Goal: Information Seeking & Learning: Learn about a topic

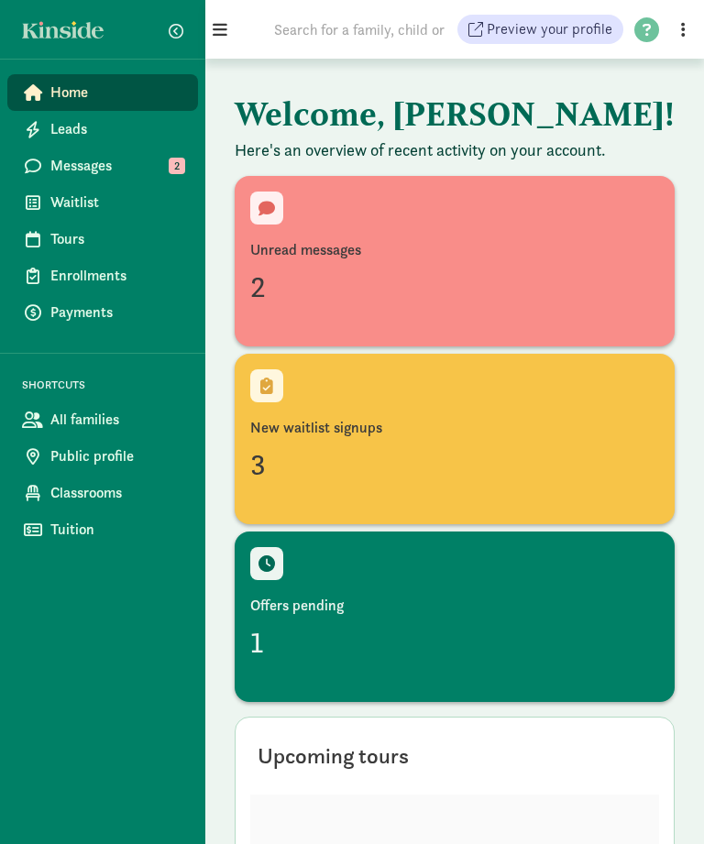
click at [375, 255] on div "Unread messages" at bounding box center [454, 250] width 409 height 22
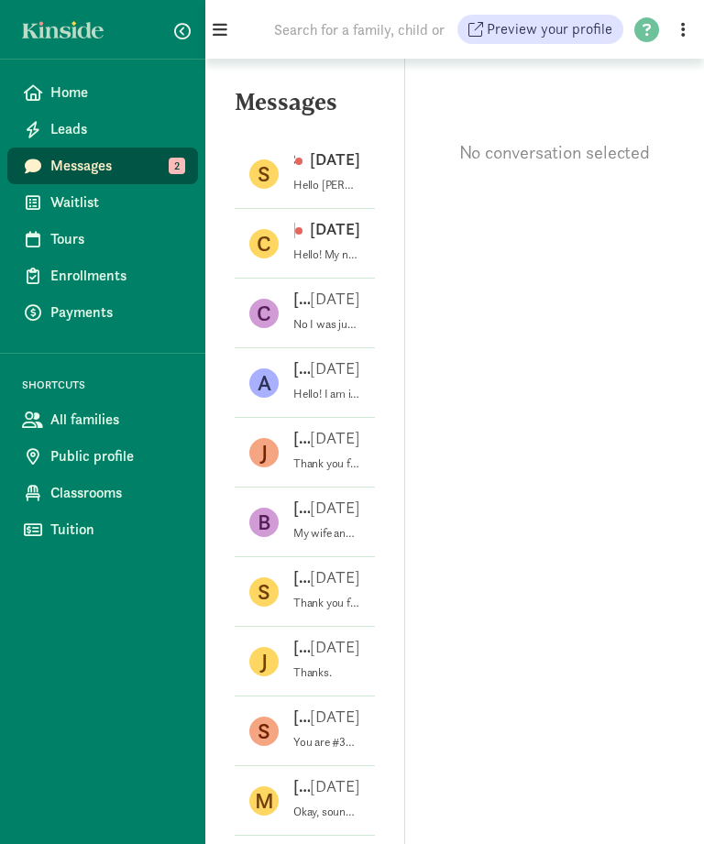
click at [339, 243] on div "Carly W Aug 28" at bounding box center [326, 232] width 67 height 29
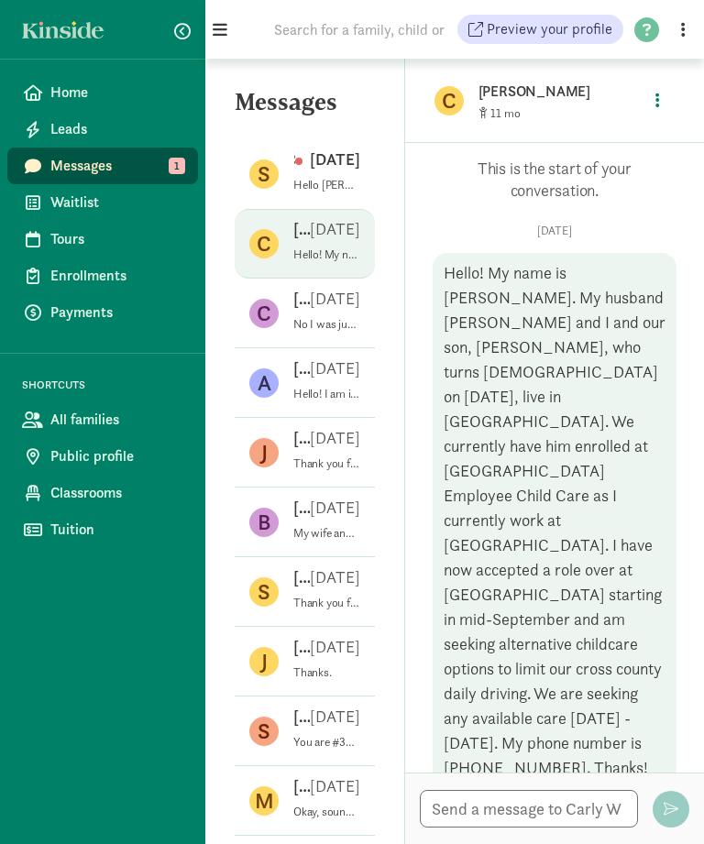
click at [310, 162] on p "Sep 15" at bounding box center [327, 159] width 65 height 22
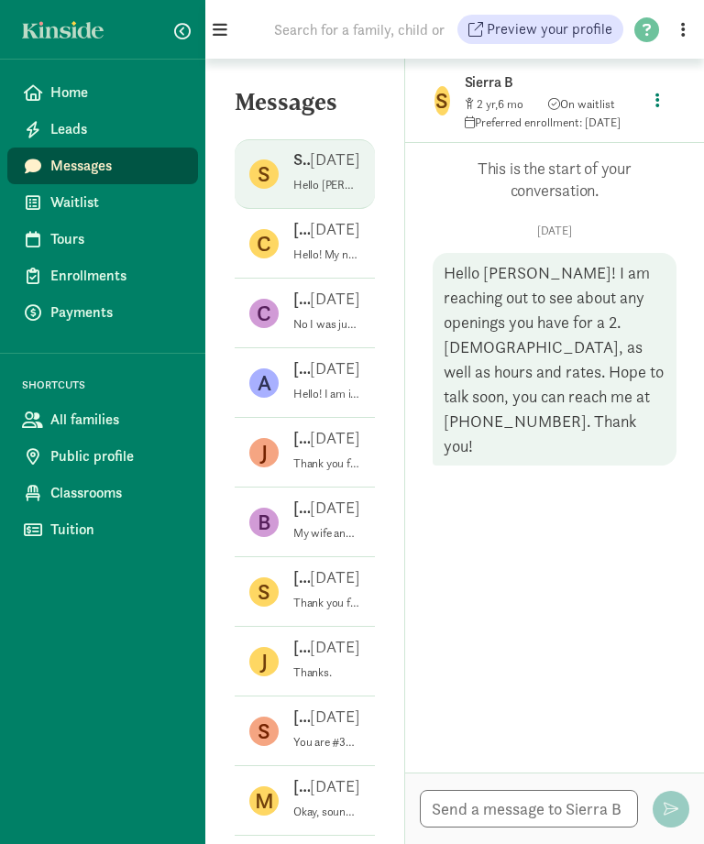
click at [324, 246] on div "Carly W Aug 28" at bounding box center [326, 232] width 67 height 29
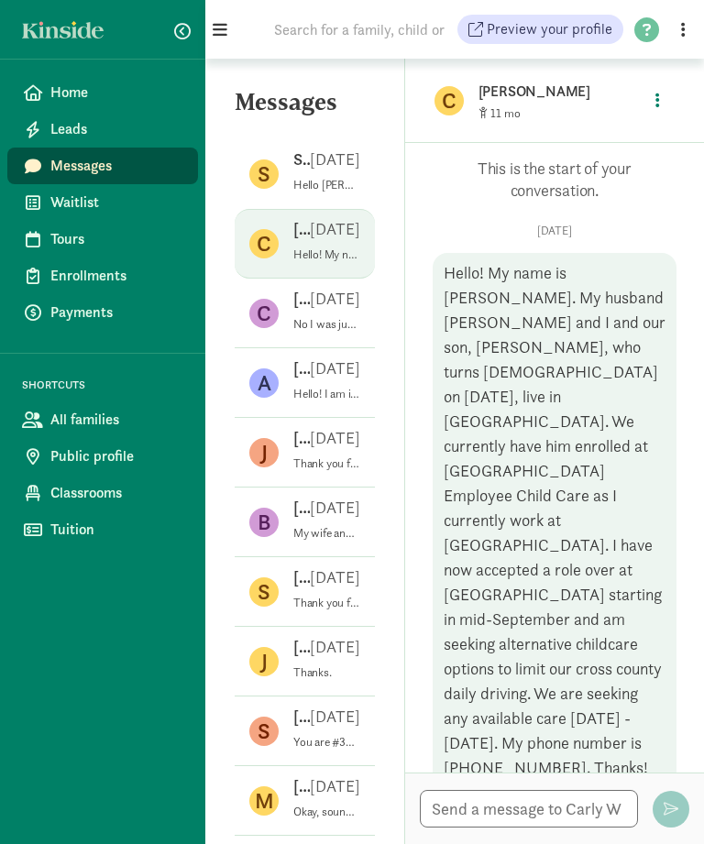
click at [73, 201] on span "Waitlist" at bounding box center [116, 202] width 133 height 22
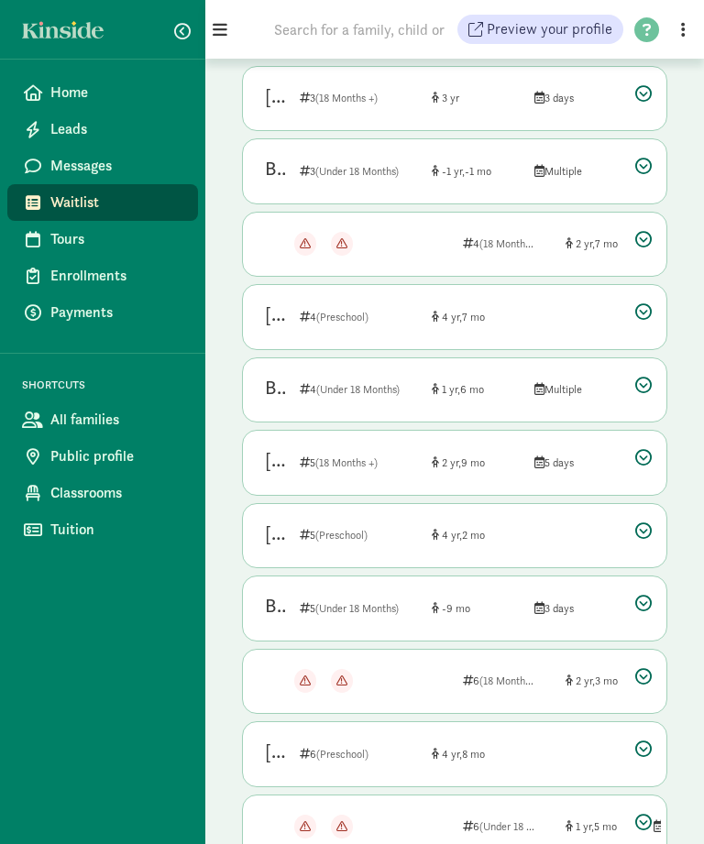
scroll to position [909, 0]
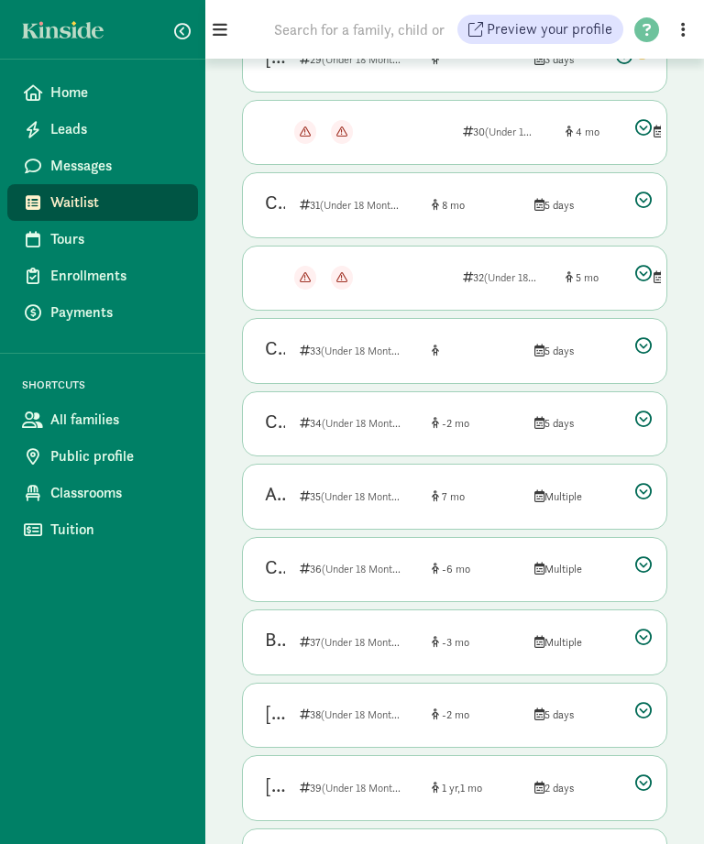
scroll to position [257, 0]
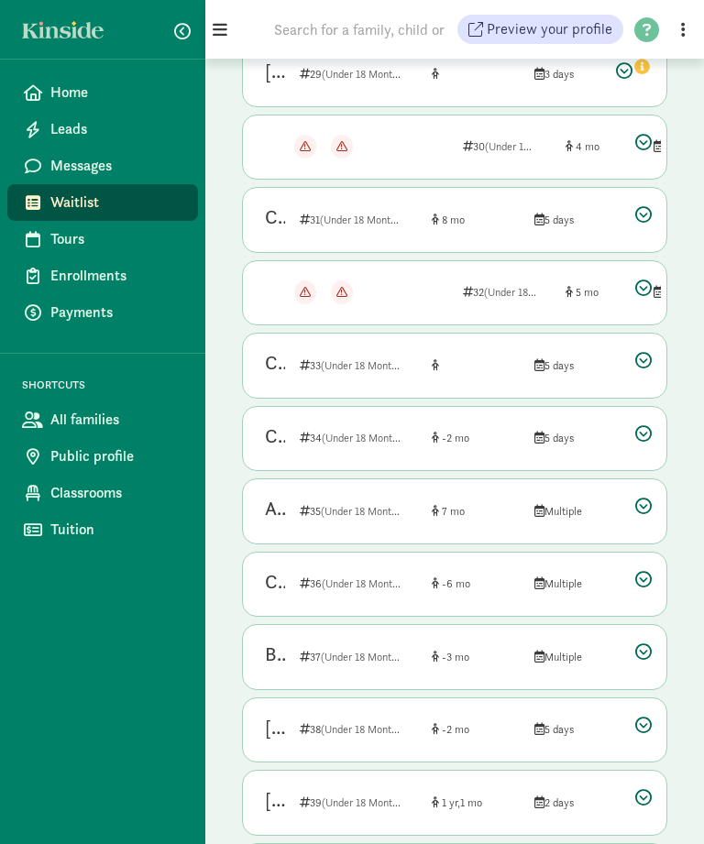
click at [634, 289] on div "Teagan Will Not responding Not responding 32 (Under 18 Months) 5 Multiple" at bounding box center [454, 293] width 423 height 64
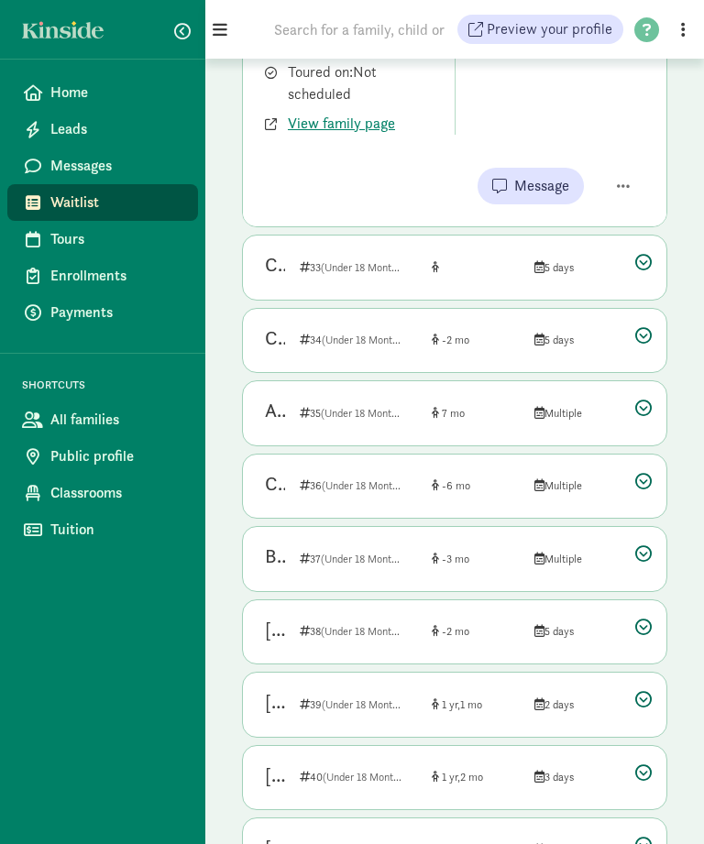
scroll to position [1206, 0]
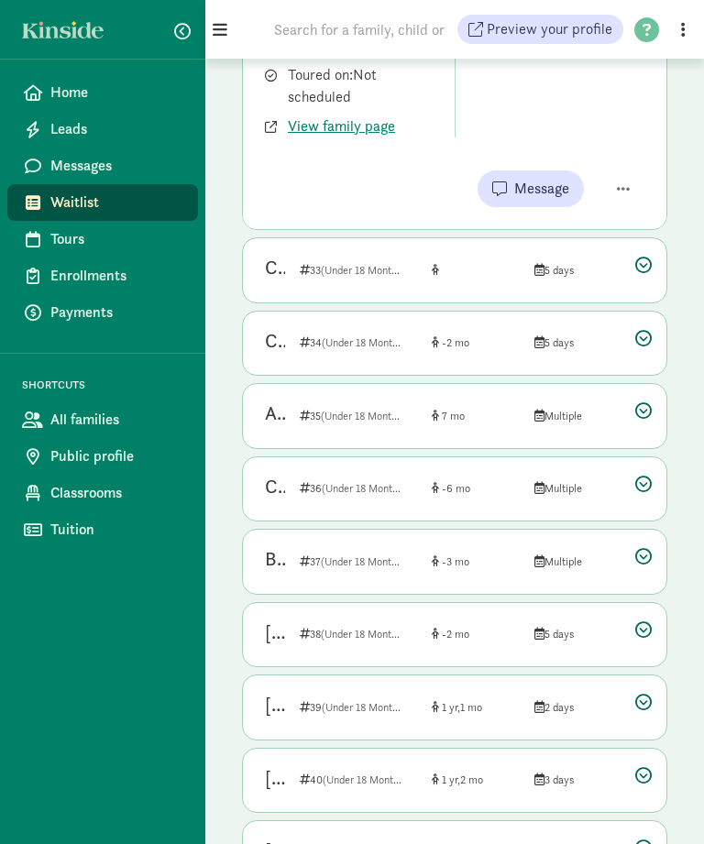
click at [355, 278] on span "(Under 18 Months)" at bounding box center [362, 270] width 83 height 15
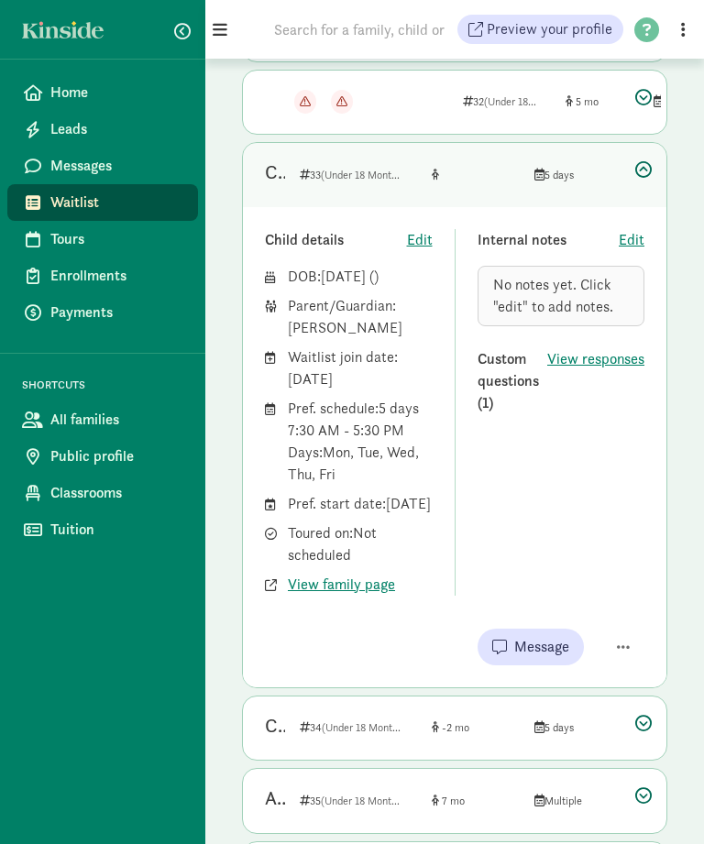
scroll to position [447, 0]
click at [645, 168] on icon at bounding box center [643, 169] width 16 height 16
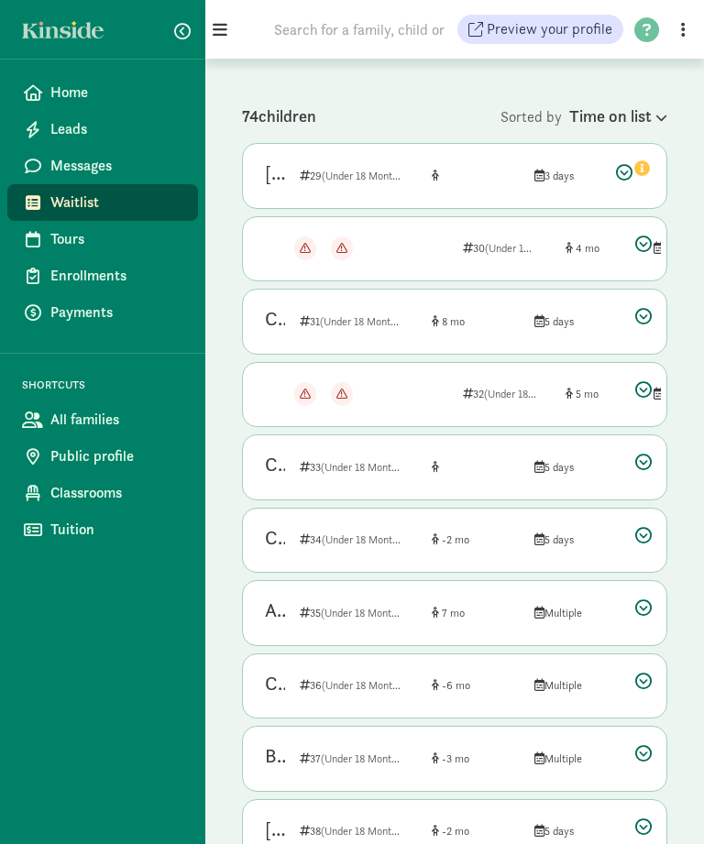
scroll to position [167, 0]
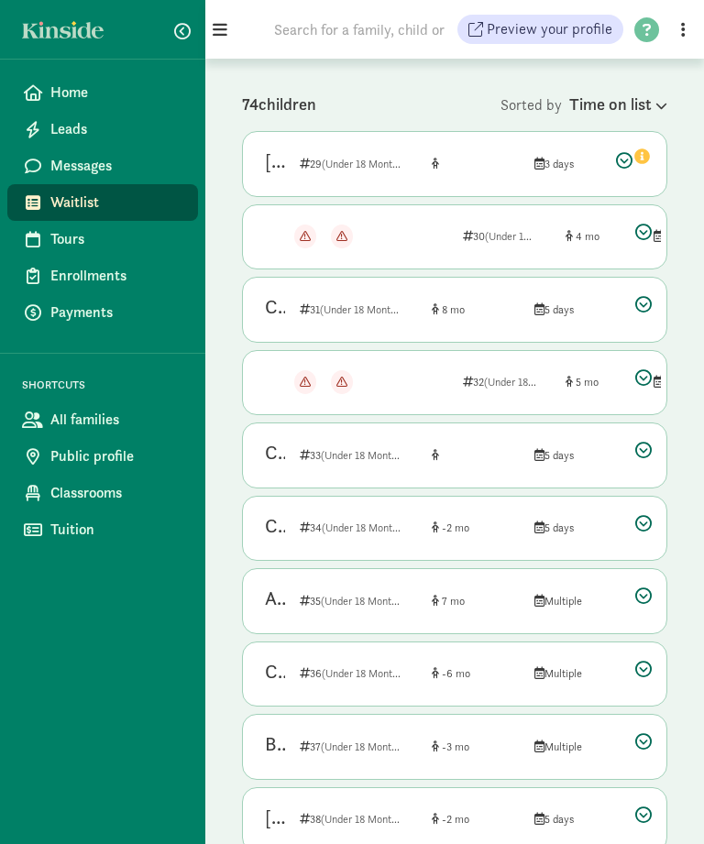
click at [639, 152] on icon "info" at bounding box center [642, 156] width 16 height 16
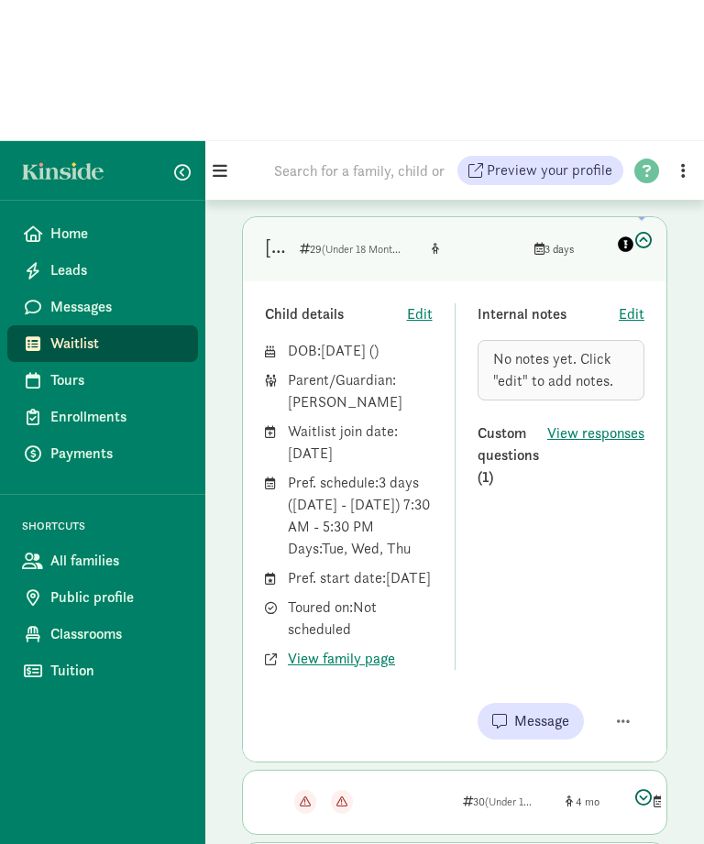
scroll to position [0, 0]
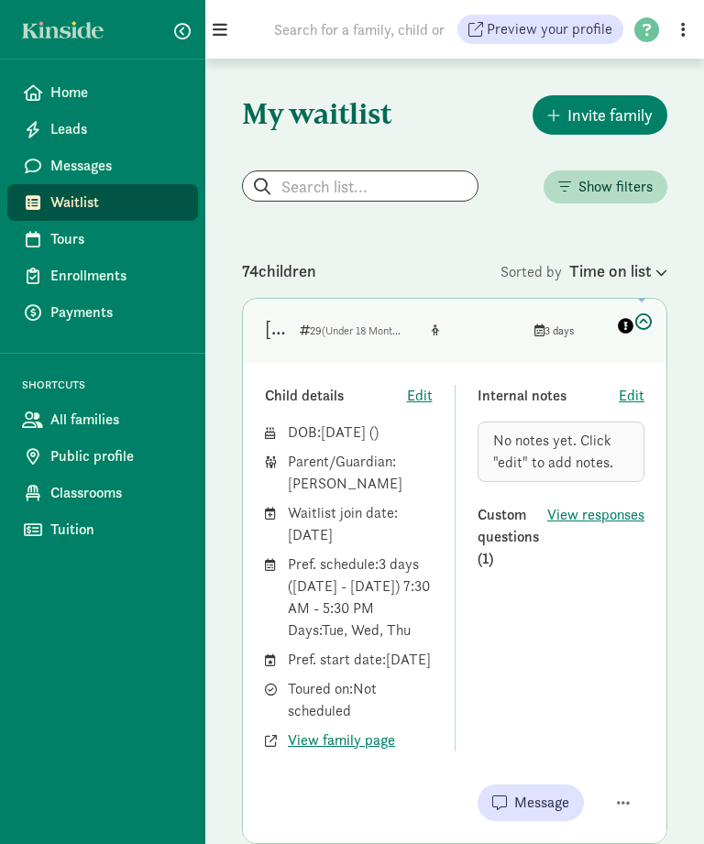
click at [70, 161] on span "Messages" at bounding box center [116, 166] width 133 height 22
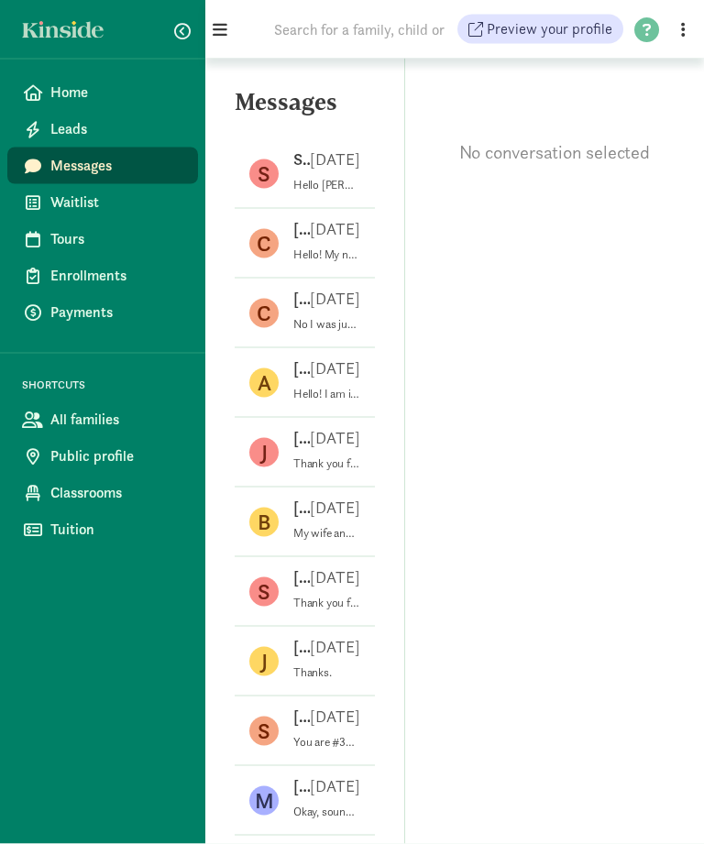
scroll to position [34, 0]
click at [294, 218] on p "Carly W" at bounding box center [301, 229] width 16 height 22
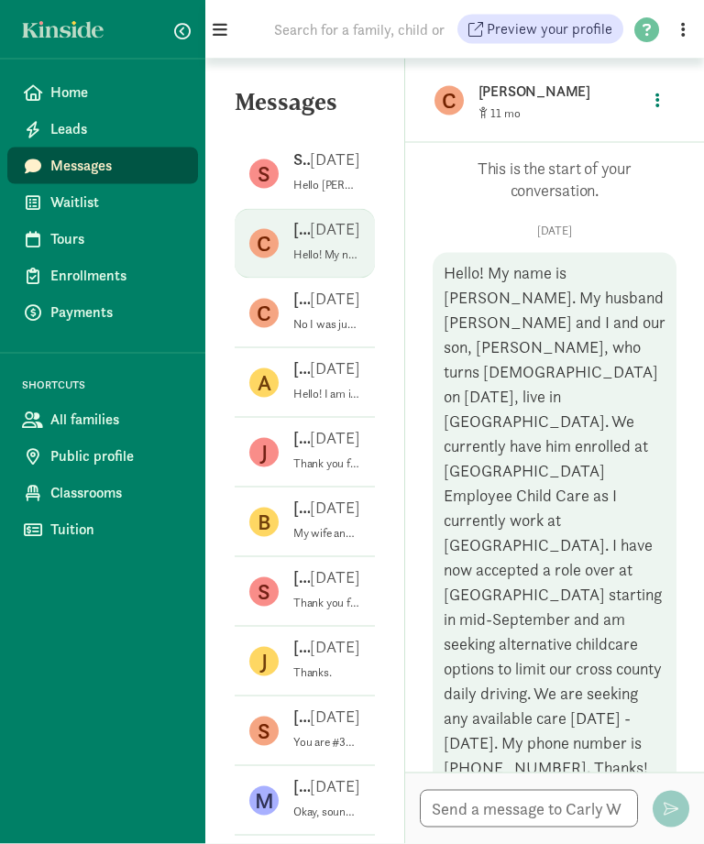
scroll to position [25, 0]
click at [301, 148] on p "Sierra B" at bounding box center [301, 159] width 16 height 22
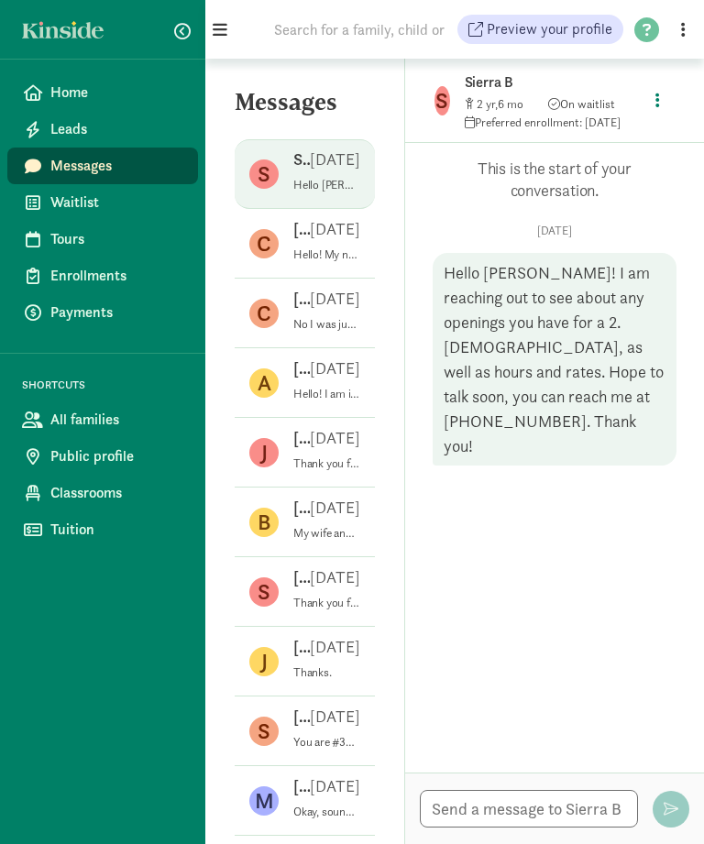
click at [302, 317] on p "No I was just checking in and updating since its been a while. 2 to 3 days, no …" at bounding box center [326, 324] width 67 height 15
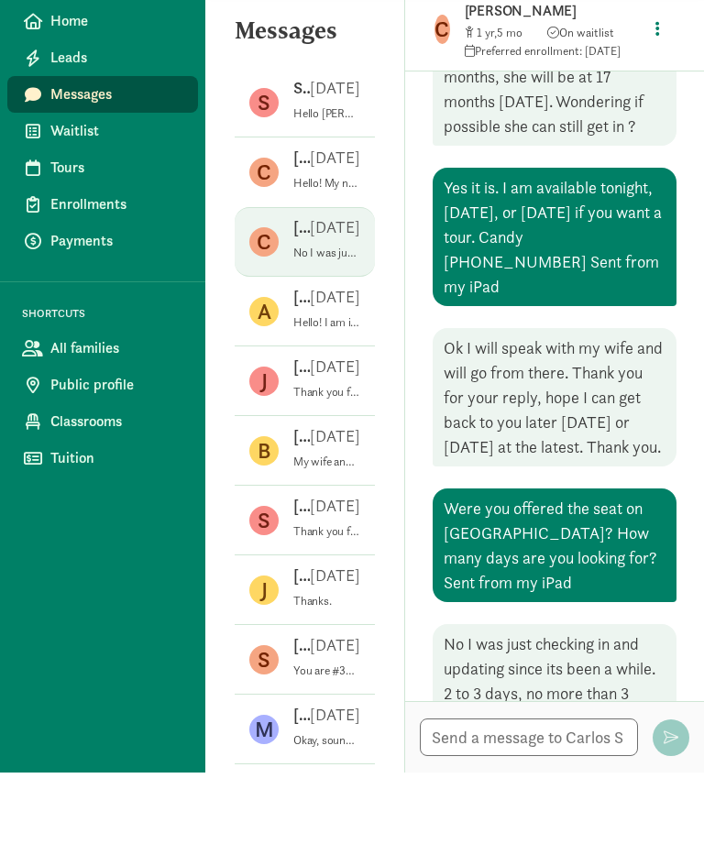
scroll to position [59, 0]
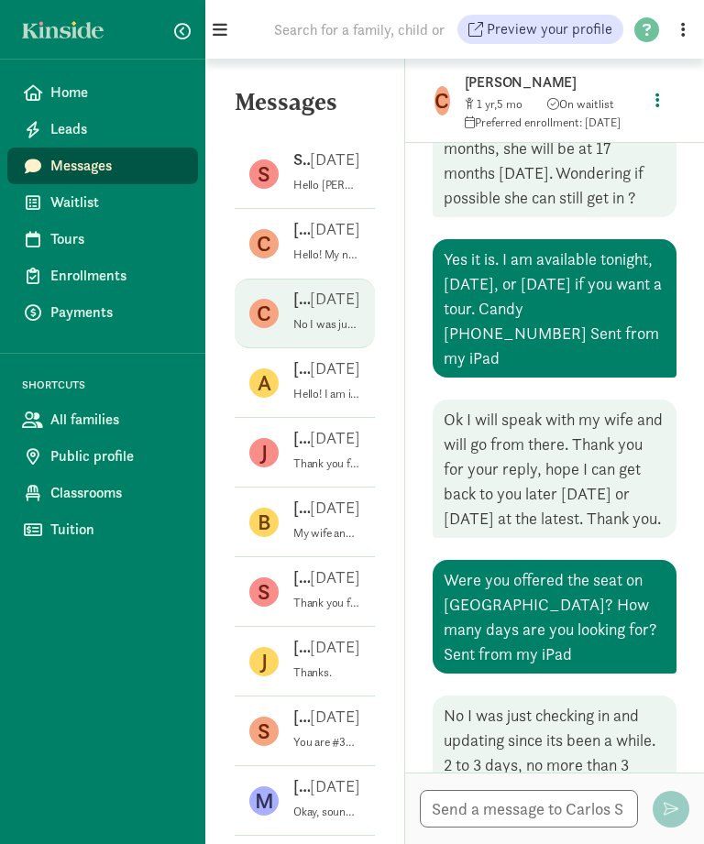
click at [325, 357] on div "Astrid D Aug 19" at bounding box center [326, 371] width 67 height 29
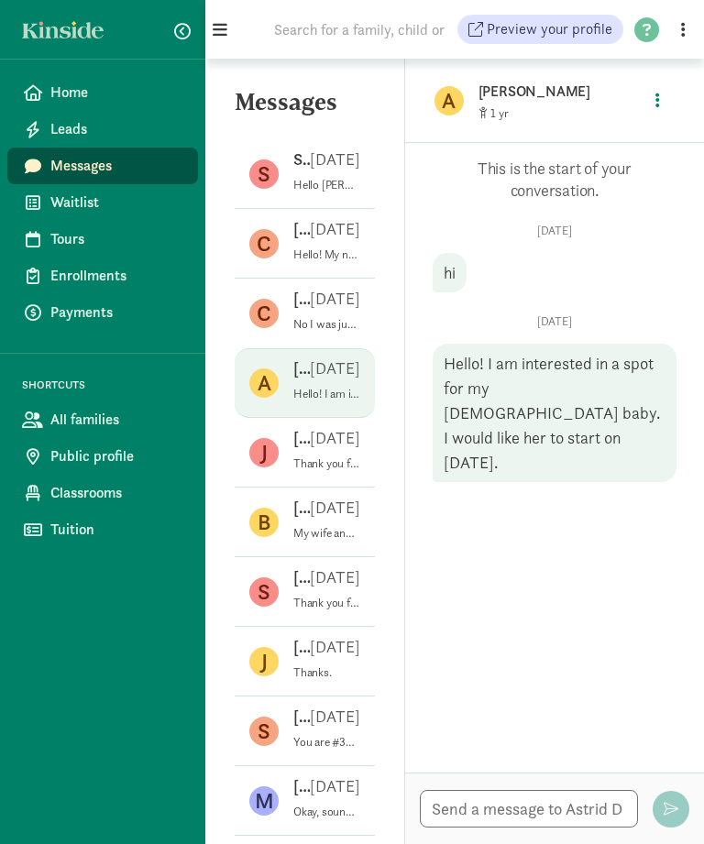
click at [312, 427] on div "Jessica M Jul 10" at bounding box center [326, 441] width 67 height 29
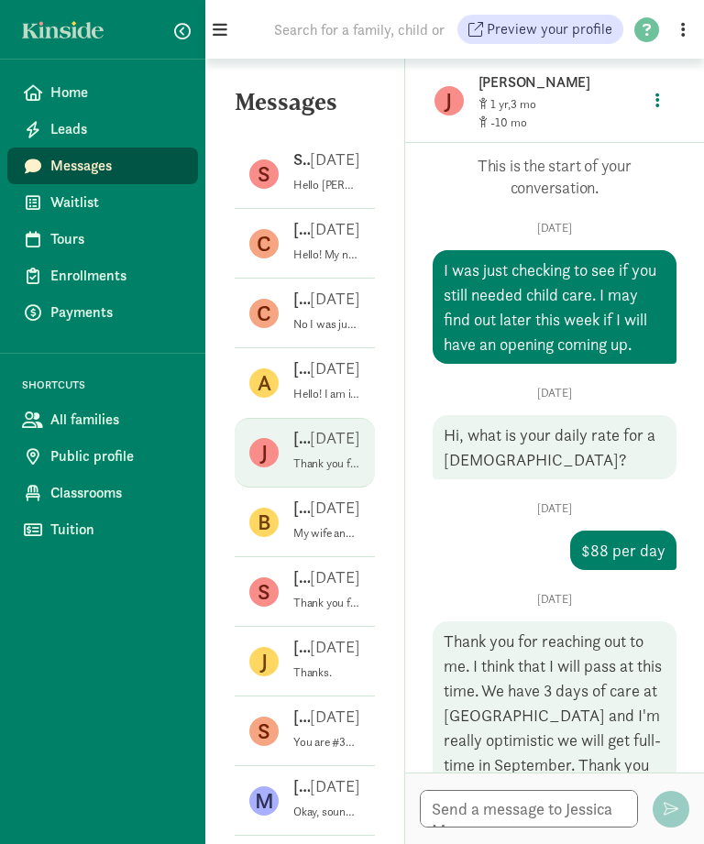
scroll to position [0, 0]
click at [311, 176] on div "Sierra B Sep 15" at bounding box center [326, 162] width 67 height 29
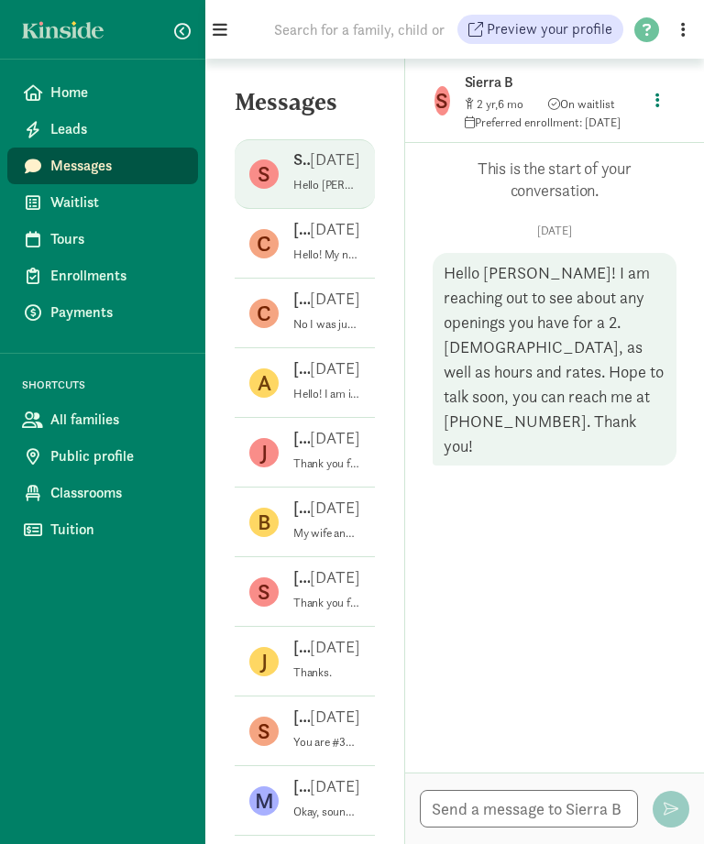
click at [322, 246] on div "Carly W Aug 28" at bounding box center [326, 232] width 67 height 29
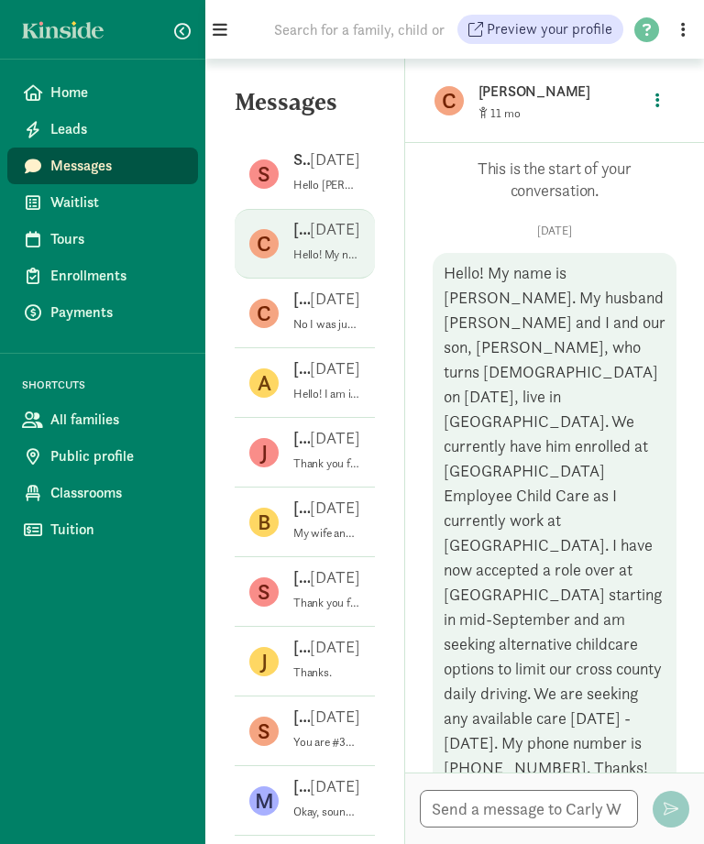
click at [302, 169] on p "Sierra B" at bounding box center [301, 159] width 16 height 22
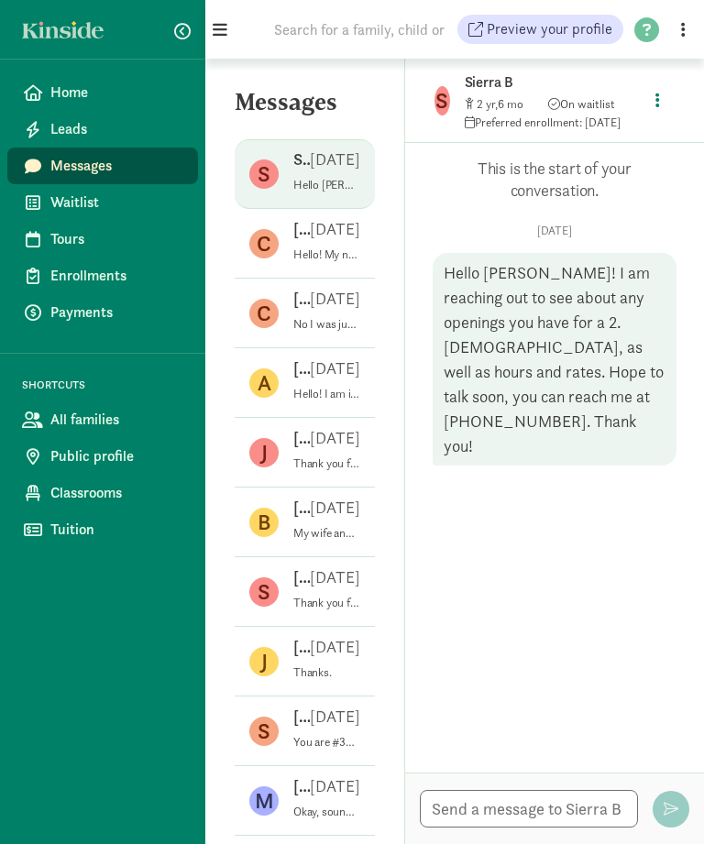
click at [580, 102] on span "On waitlist" at bounding box center [581, 104] width 67 height 16
click at [656, 101] on icon "button" at bounding box center [657, 100] width 5 height 16
click at [592, 140] on link "View family page" at bounding box center [618, 143] width 132 height 22
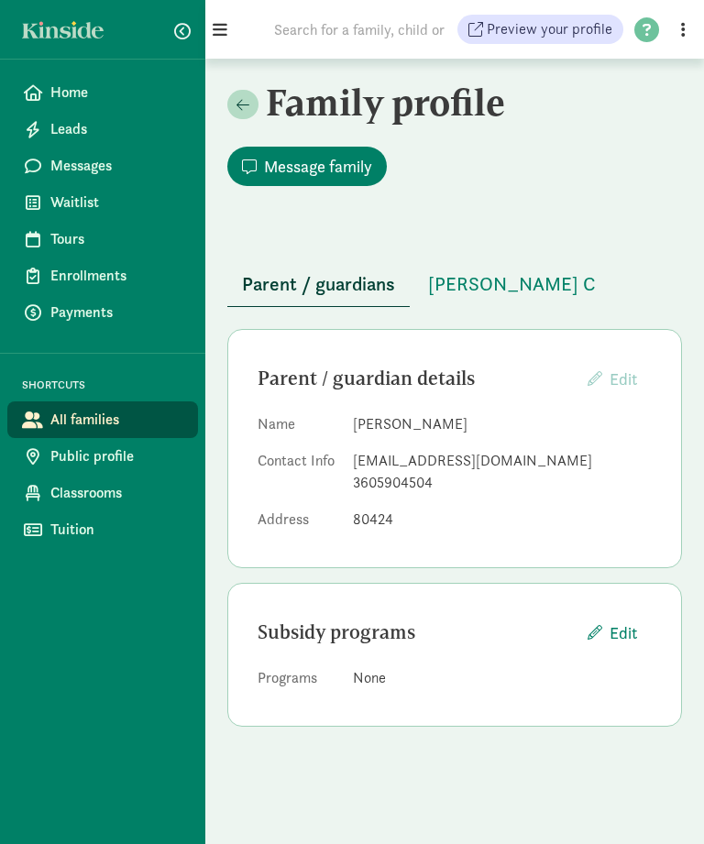
click at [464, 291] on span "[PERSON_NAME] C" at bounding box center [512, 283] width 168 height 29
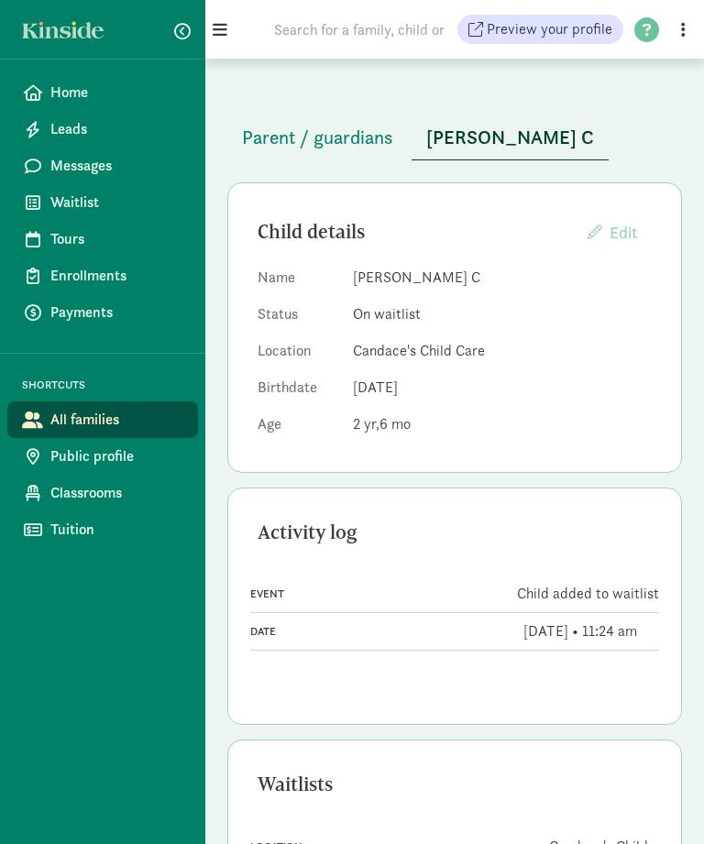
scroll to position [158, 0]
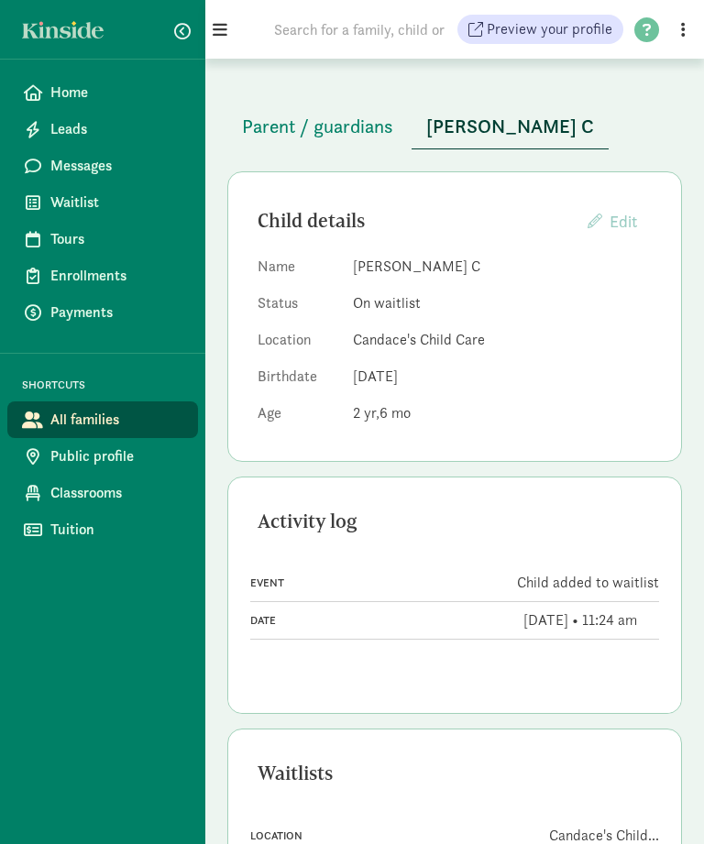
click at [279, 128] on span "Parent / guardians" at bounding box center [317, 126] width 151 height 29
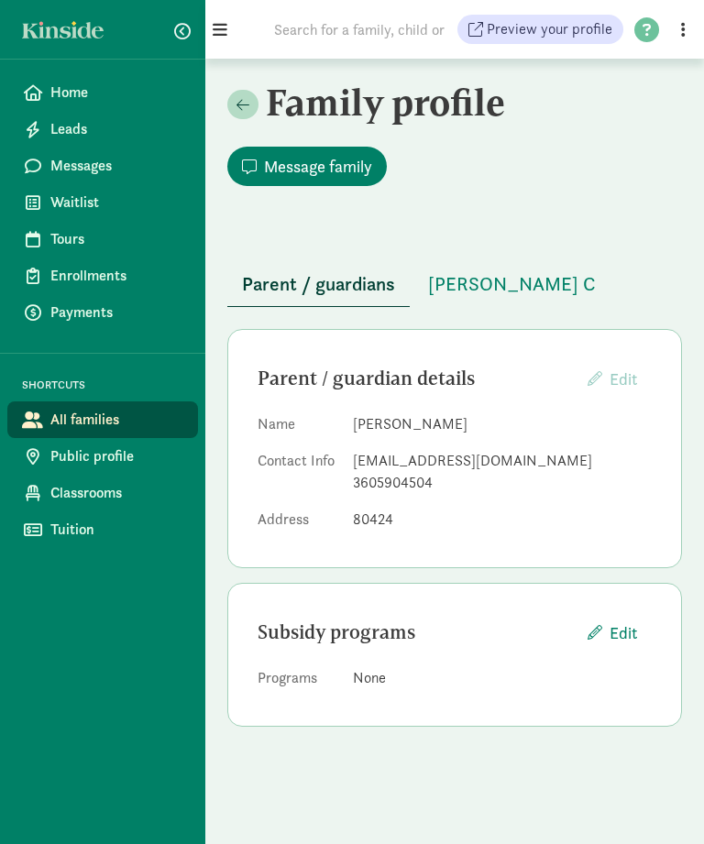
click at [70, 199] on span "Waitlist" at bounding box center [116, 202] width 133 height 22
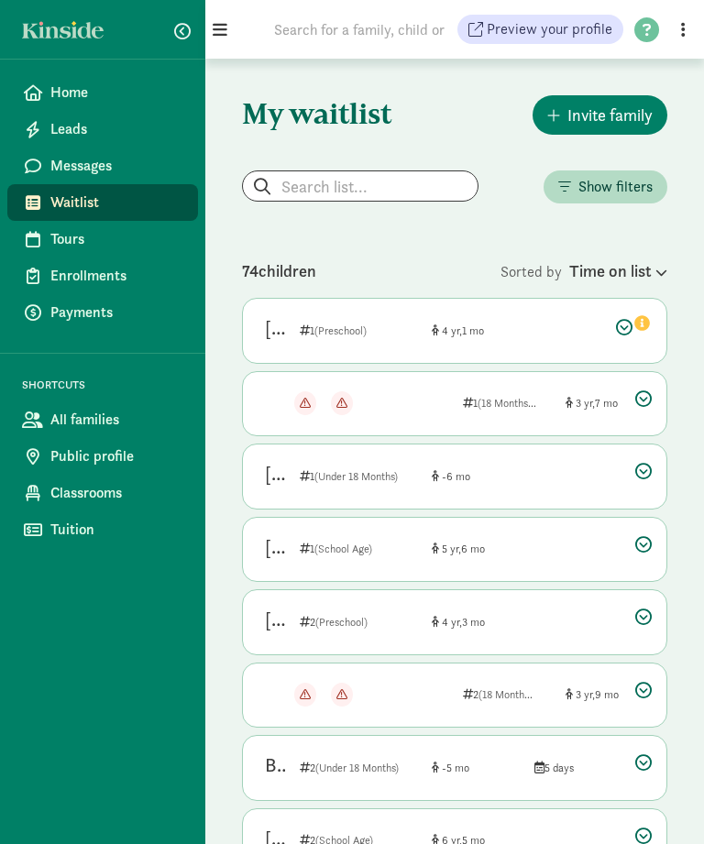
click at [595, 191] on span "Show filters" at bounding box center [615, 187] width 74 height 22
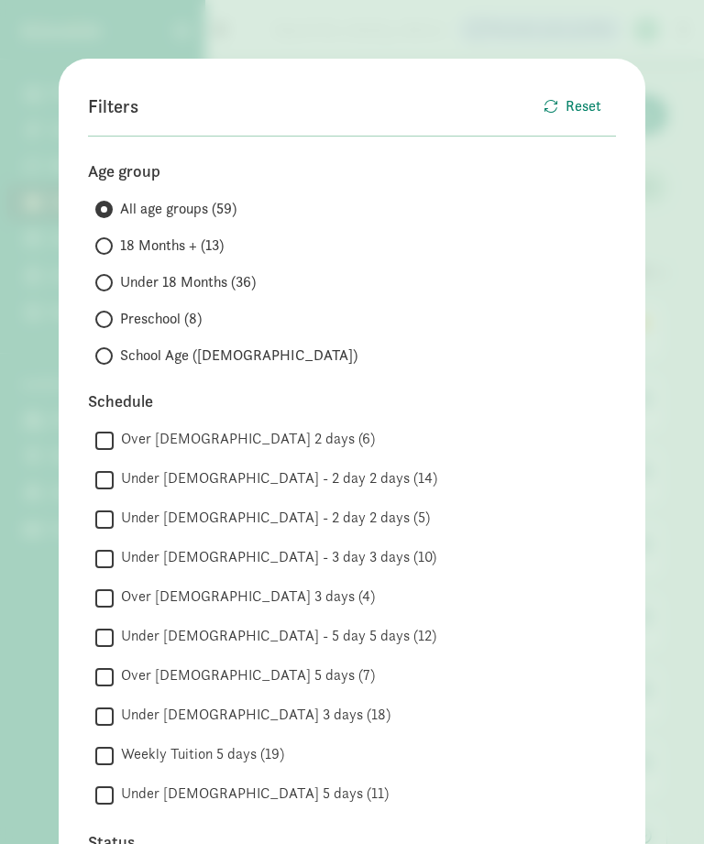
click at [107, 281] on input "Under 18 Months (36)" at bounding box center [101, 283] width 12 height 12
radio input "true"
radio input "false"
click at [571, 112] on span "Reset" at bounding box center [583, 106] width 36 height 22
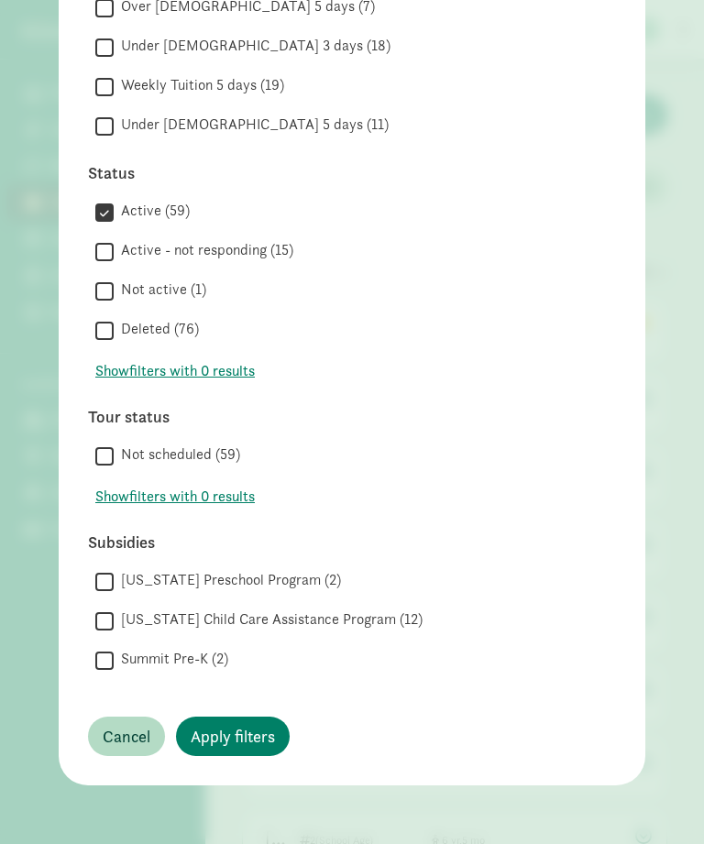
scroll to position [669, 0]
click at [225, 737] on span "Apply filters" at bounding box center [233, 736] width 84 height 25
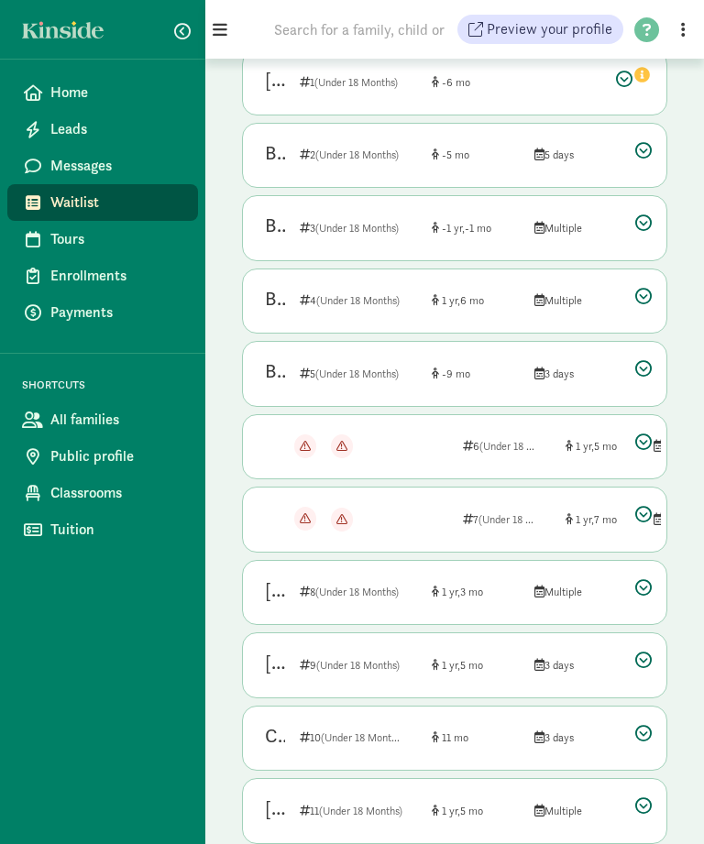
scroll to position [289, 0]
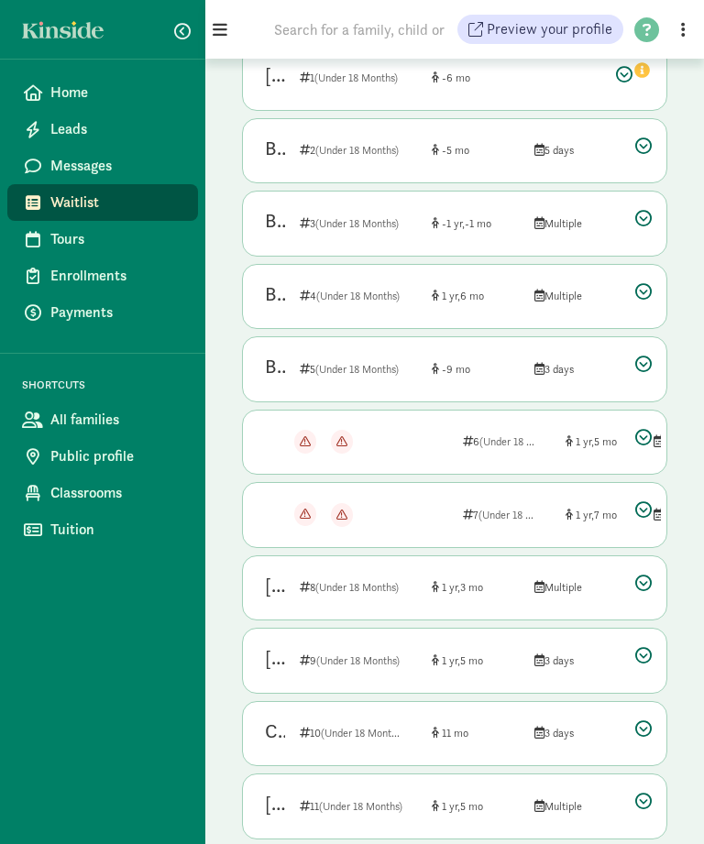
click at [629, 289] on div "Baby Orrock 4 (Under 18 Months) 1 6 Multiple" at bounding box center [454, 298] width 423 height 64
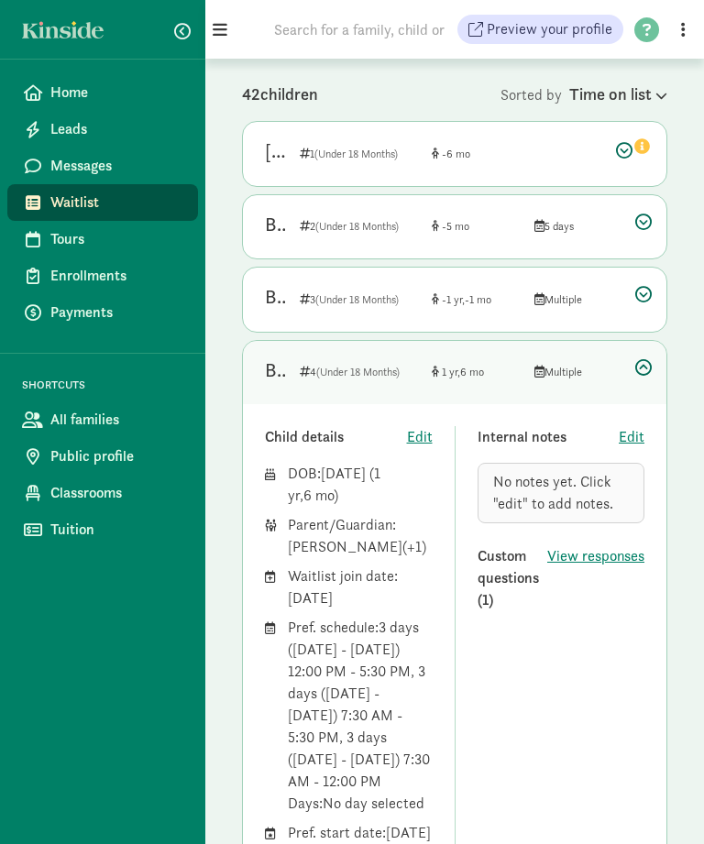
scroll to position [213, 0]
click at [641, 369] on icon at bounding box center [643, 367] width 16 height 16
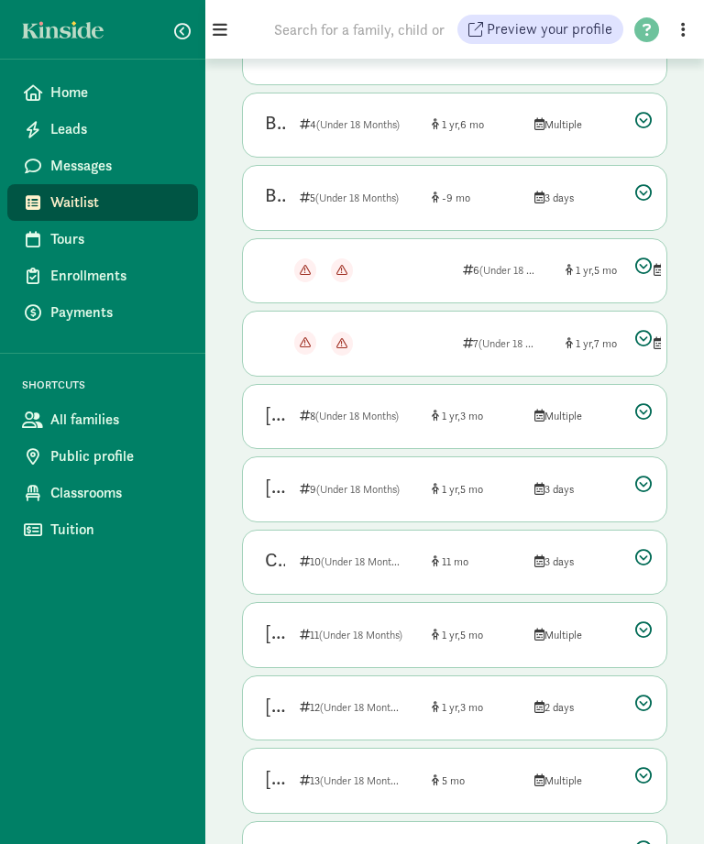
scroll to position [461, 0]
click at [306, 339] on icon at bounding box center [305, 342] width 11 height 11
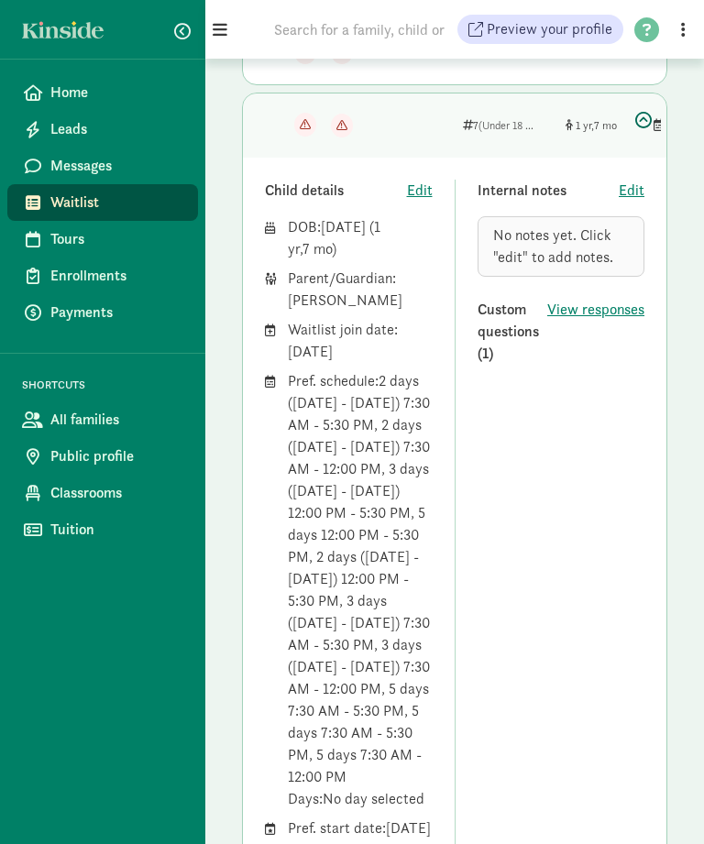
scroll to position [677, 0]
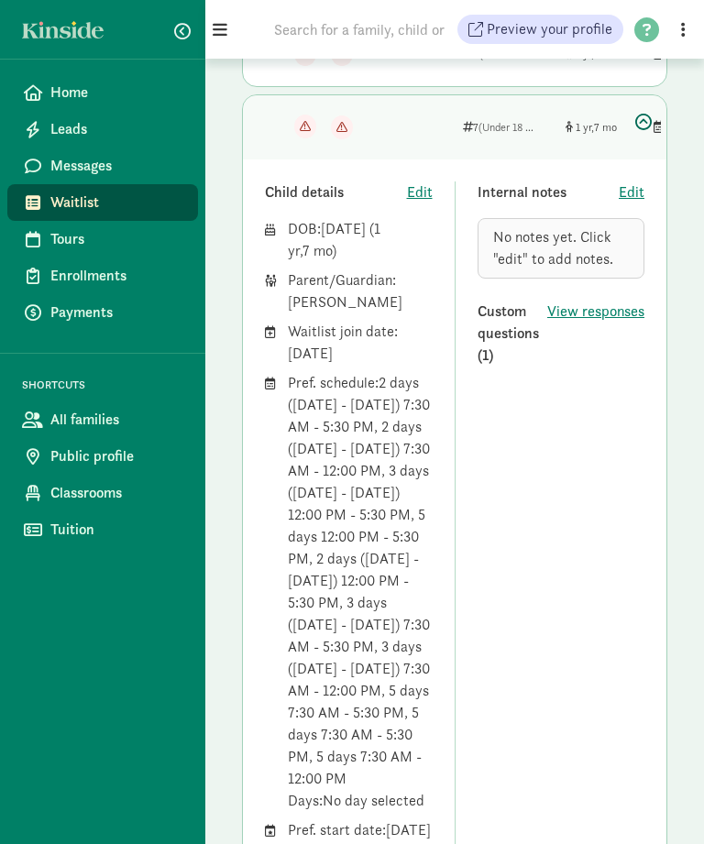
click at [644, 123] on icon at bounding box center [643, 122] width 16 height 16
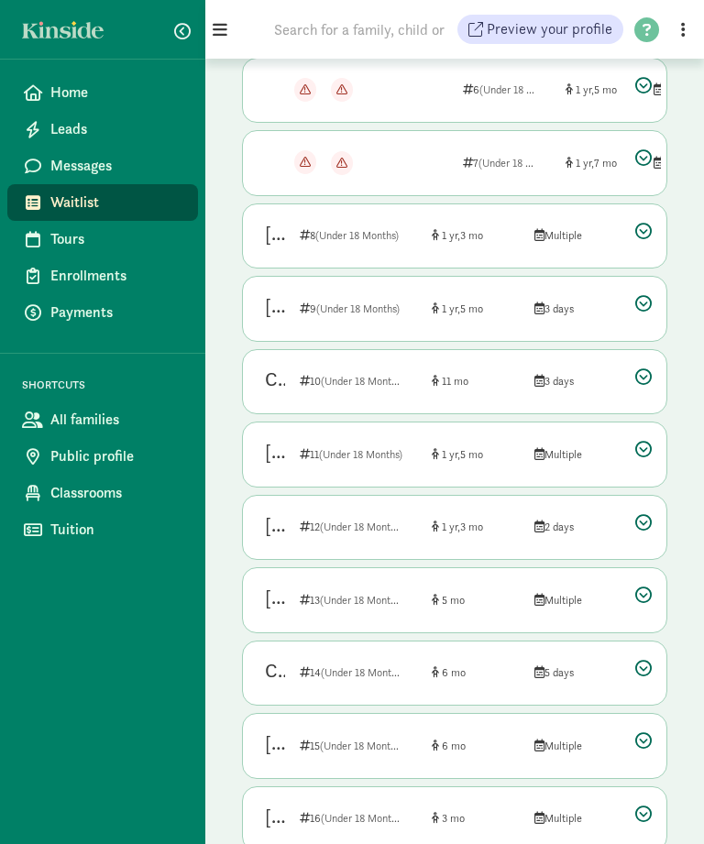
scroll to position [640, 0]
click at [632, 228] on div "Mallory Sanders 8 (Under 18 Months) 1 3 Multiple" at bounding box center [454, 237] width 423 height 64
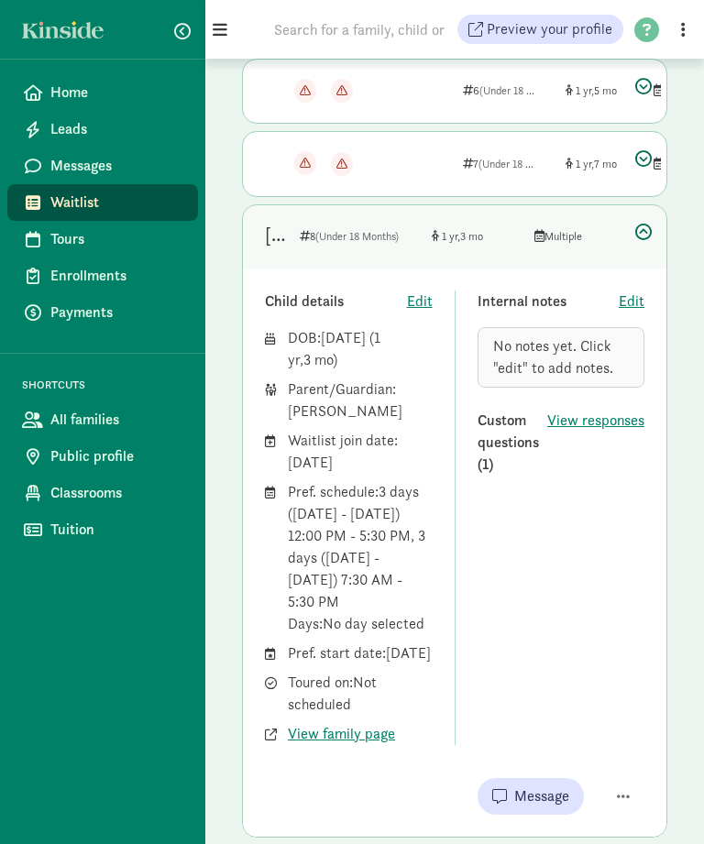
click at [637, 229] on icon at bounding box center [643, 232] width 16 height 16
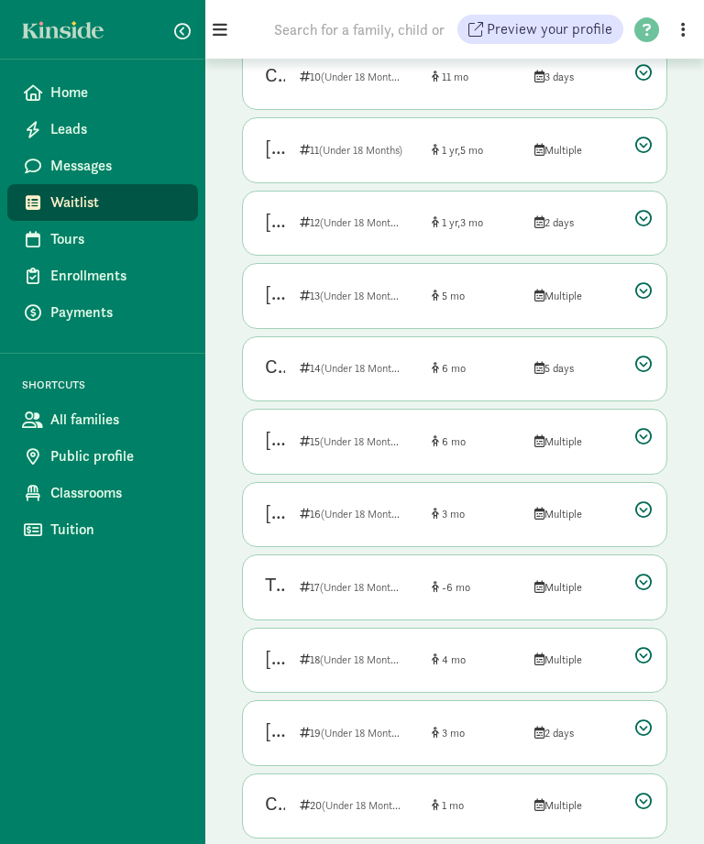
scroll to position [945, 0]
click at [642, 355] on icon at bounding box center [643, 363] width 16 height 16
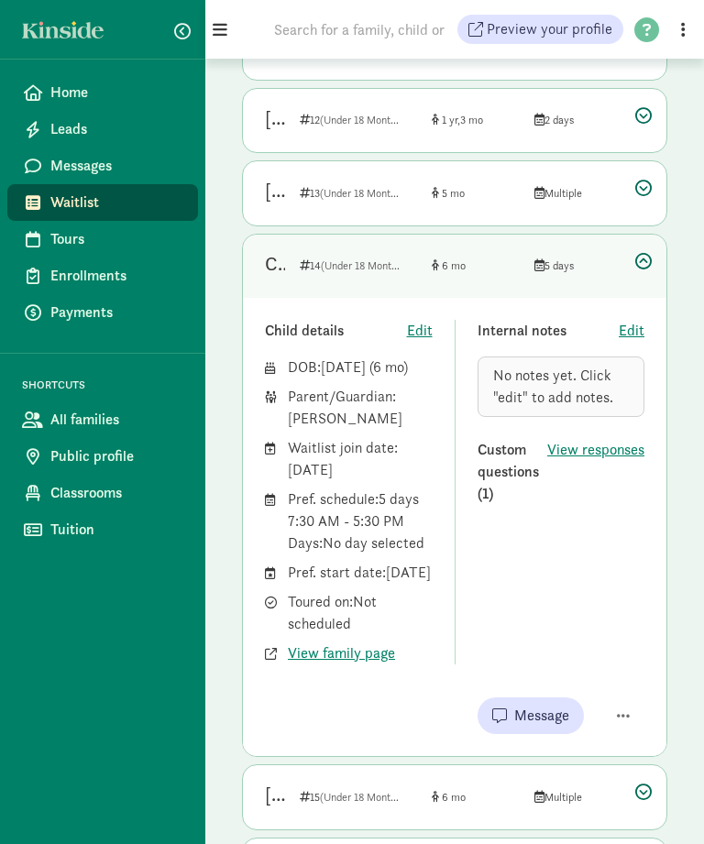
scroll to position [1045, 0]
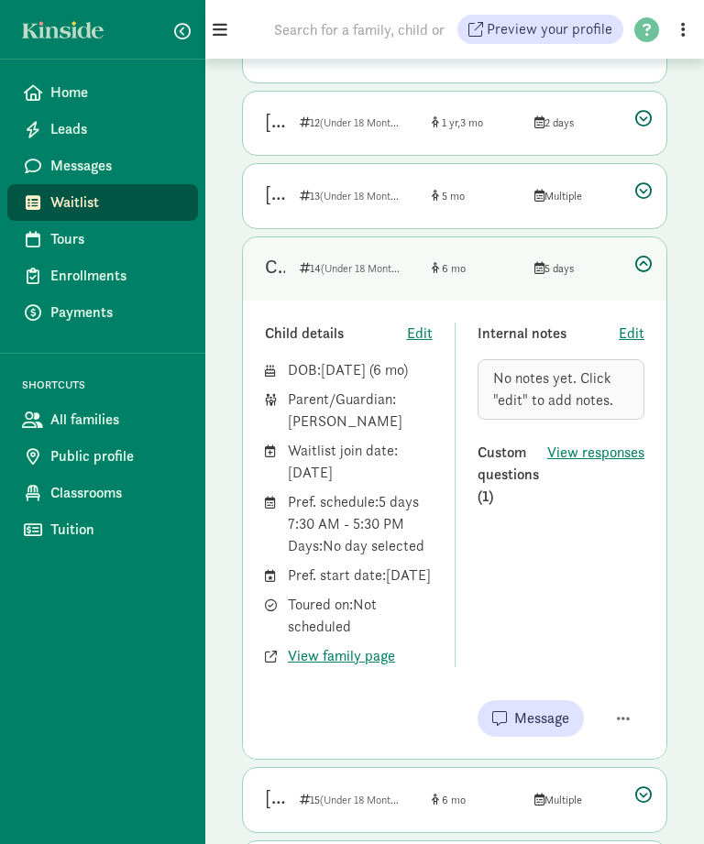
click at [586, 442] on span "View responses" at bounding box center [595, 453] width 97 height 22
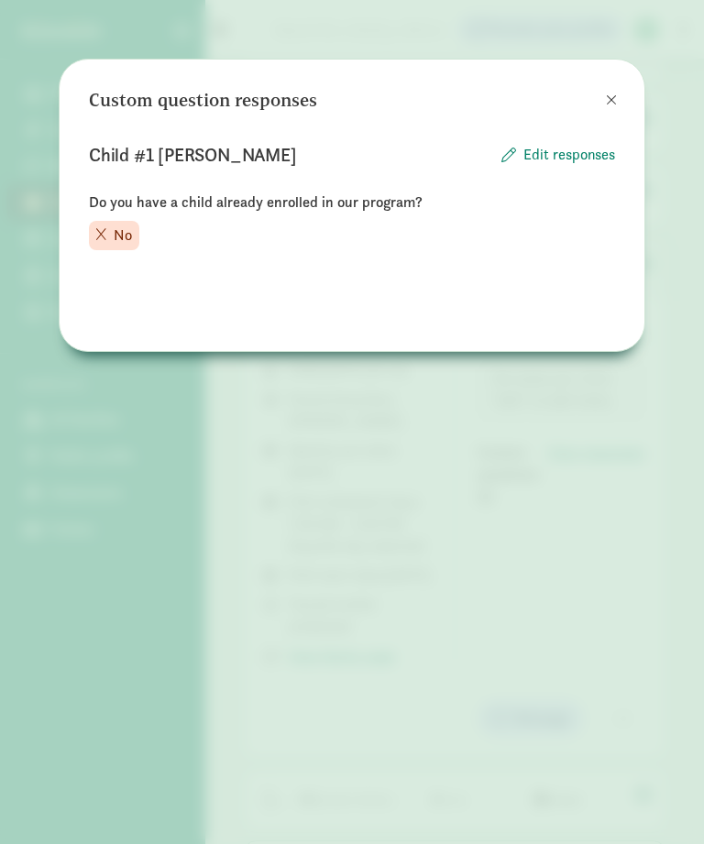
click at [605, 93] on button at bounding box center [611, 100] width 37 height 37
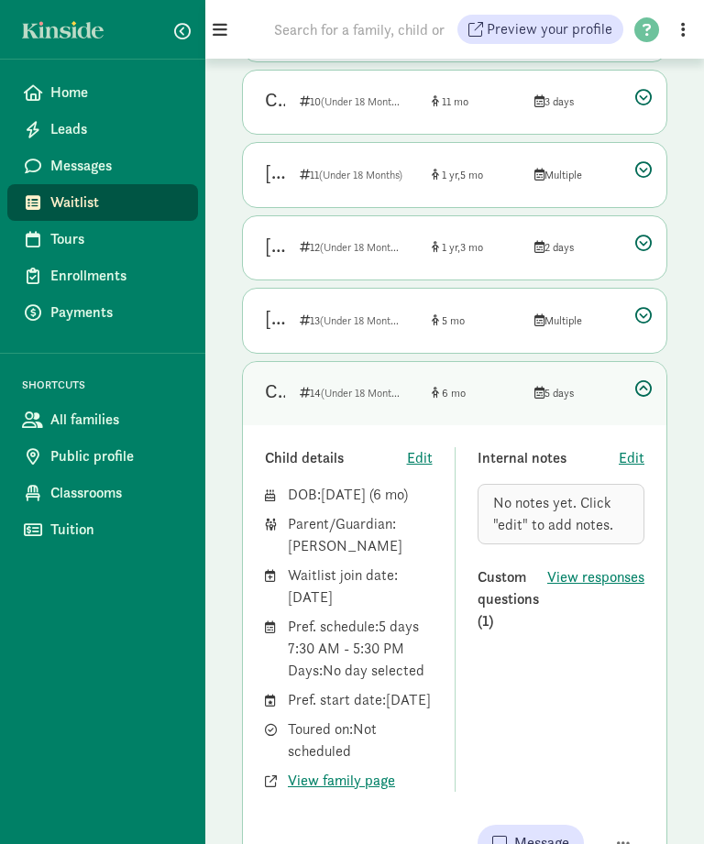
scroll to position [916, 0]
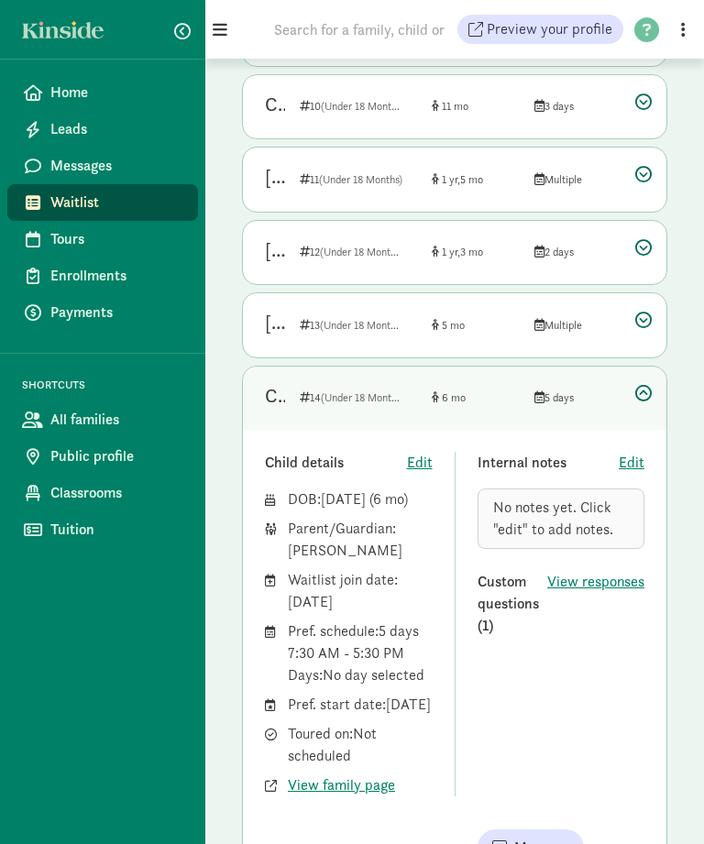
click at [639, 389] on icon at bounding box center [643, 393] width 16 height 16
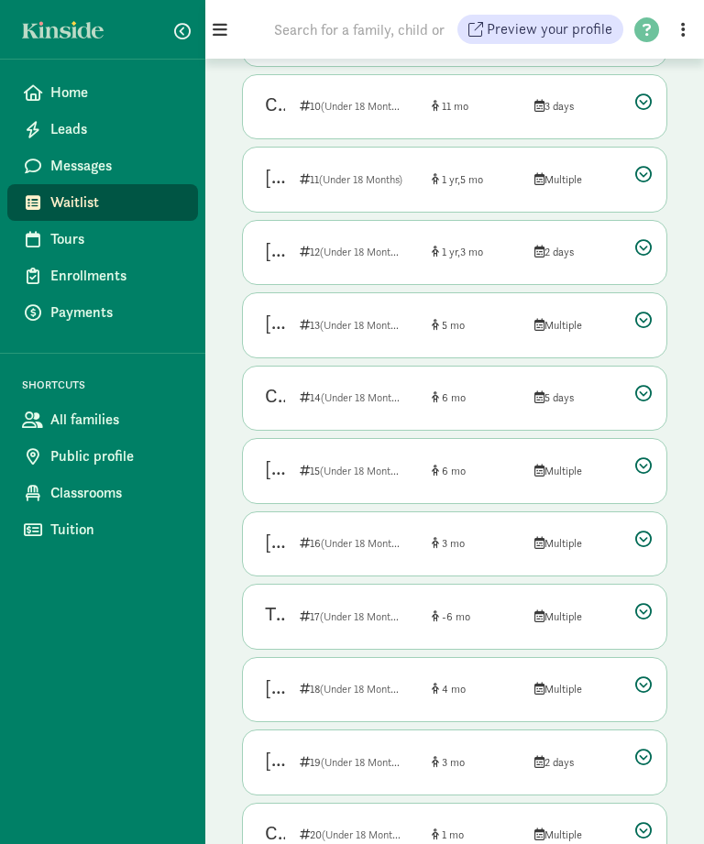
click at [639, 530] on icon at bounding box center [643, 538] width 16 height 16
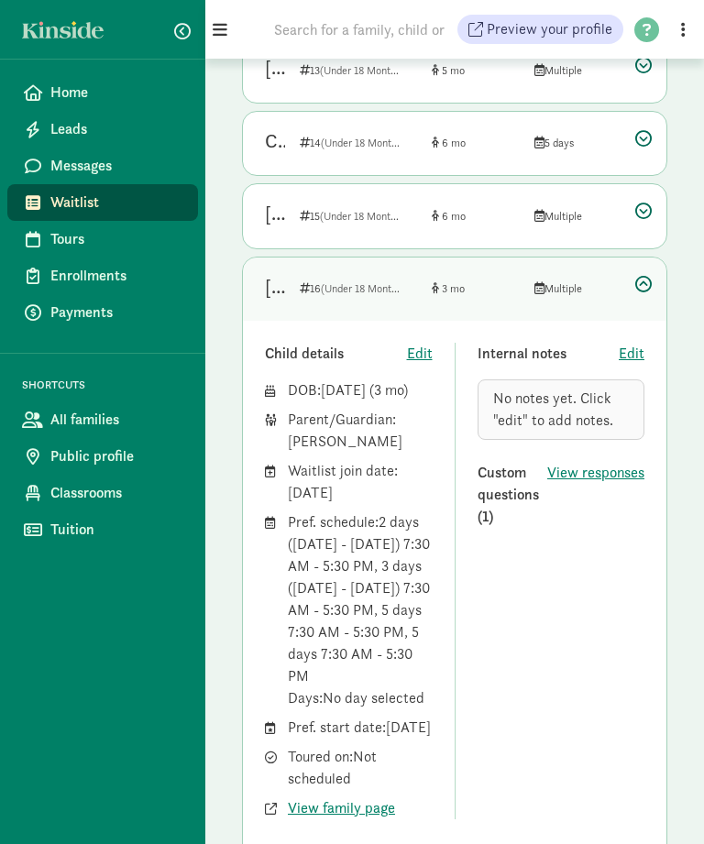
scroll to position [1171, 0]
click at [635, 278] on div at bounding box center [643, 284] width 16 height 25
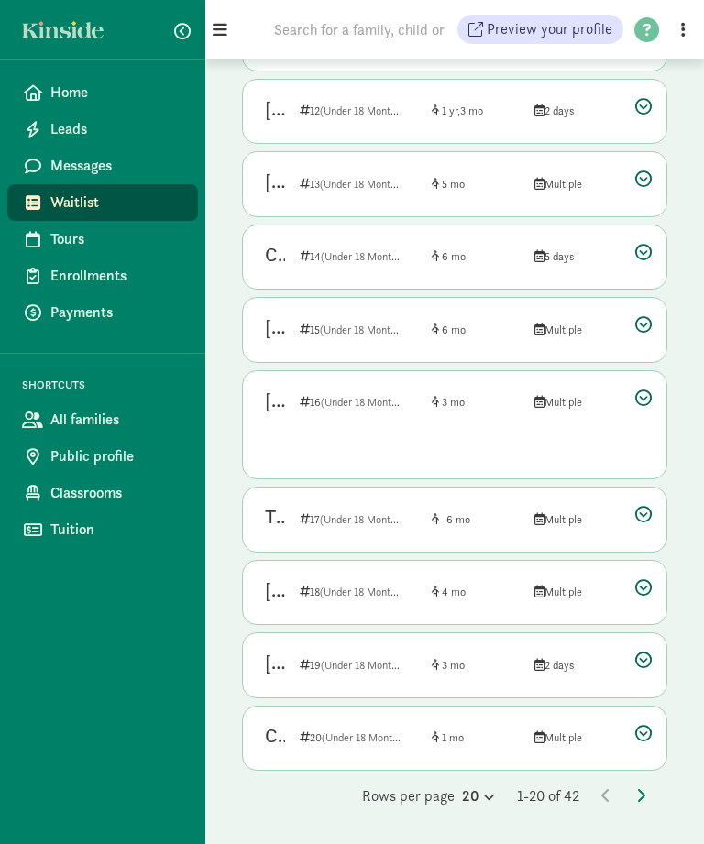
scroll to position [945, 0]
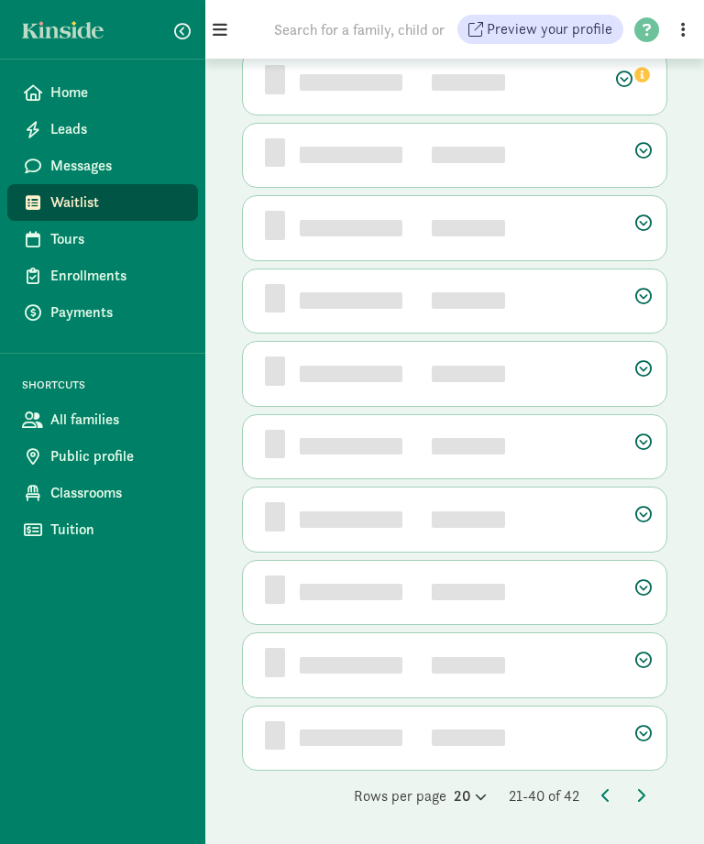
scroll to position [0, 0]
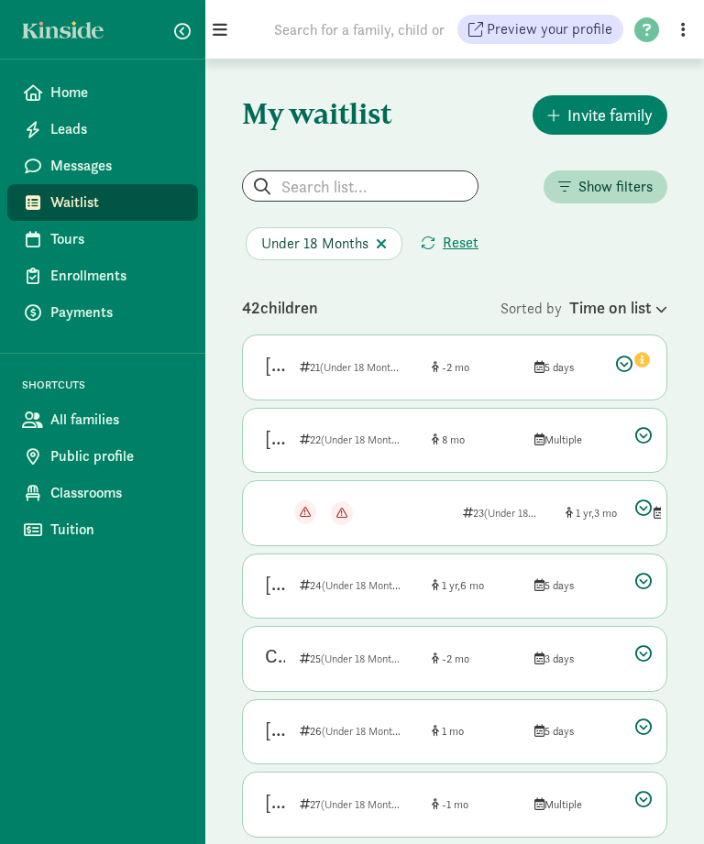
click at [638, 723] on icon at bounding box center [643, 726] width 16 height 16
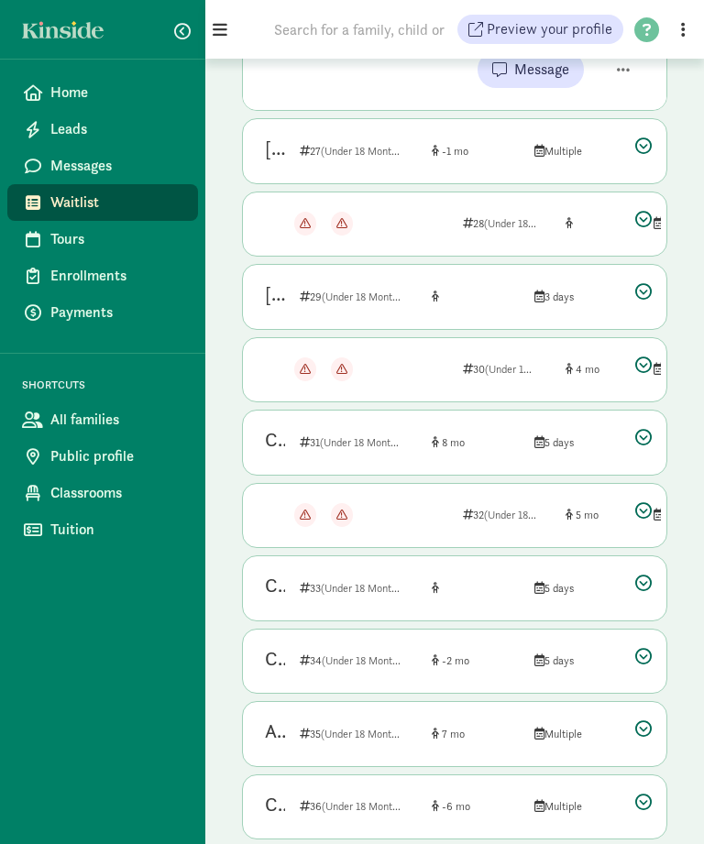
scroll to position [1133, 0]
click at [634, 475] on div "Child #1 Herrera 31 (Under 18 Months) 8 5 days" at bounding box center [454, 442] width 423 height 64
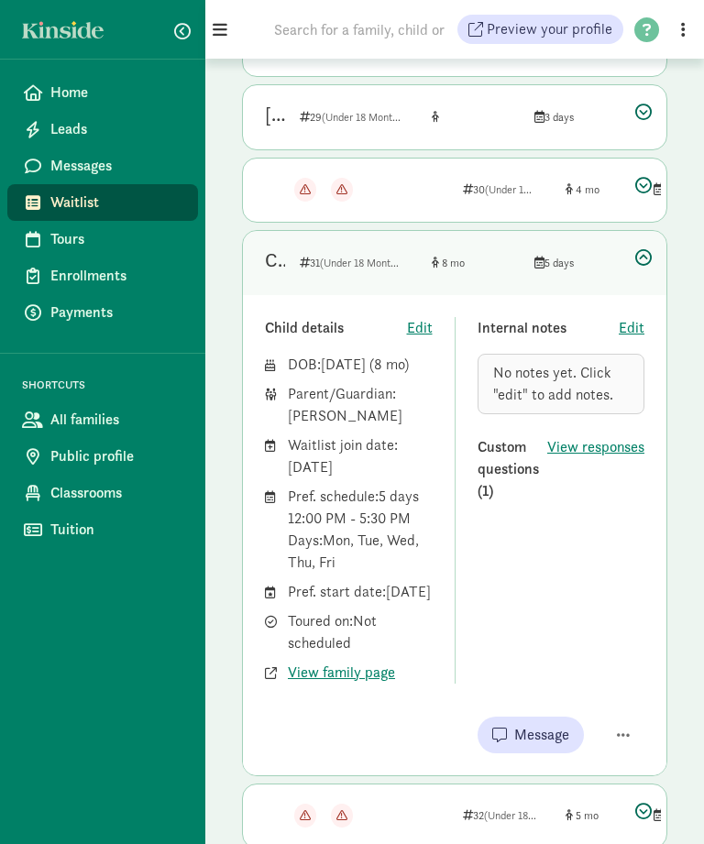
click at [644, 258] on icon at bounding box center [643, 258] width 16 height 16
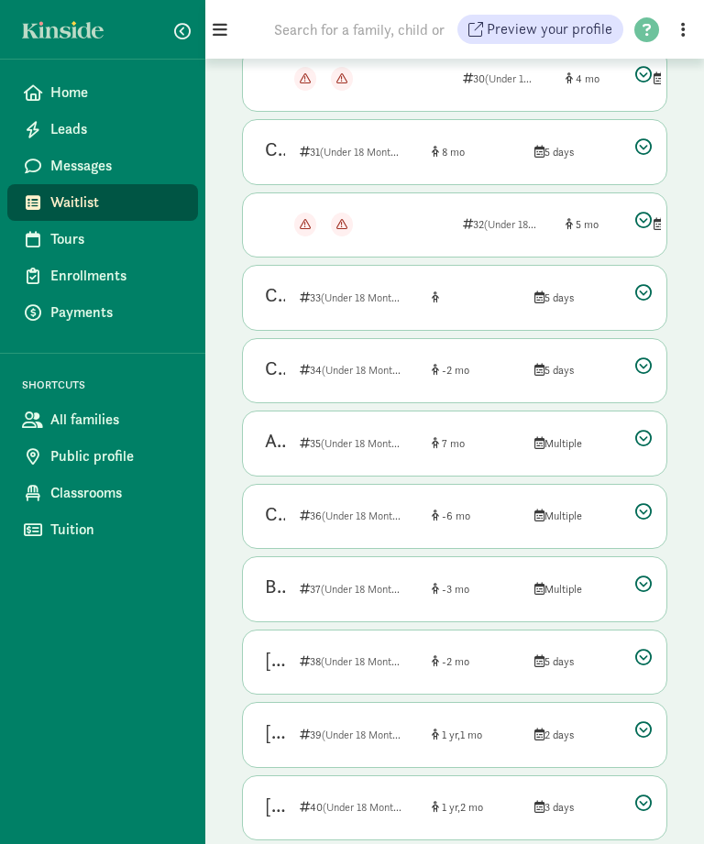
scroll to position [945, 0]
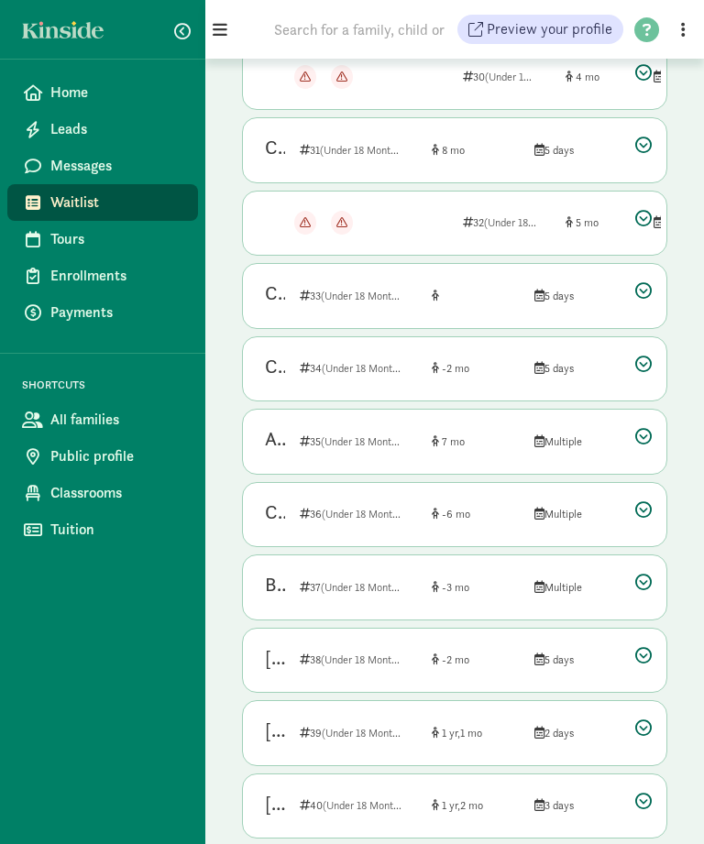
click at [639, 647] on icon at bounding box center [643, 655] width 16 height 16
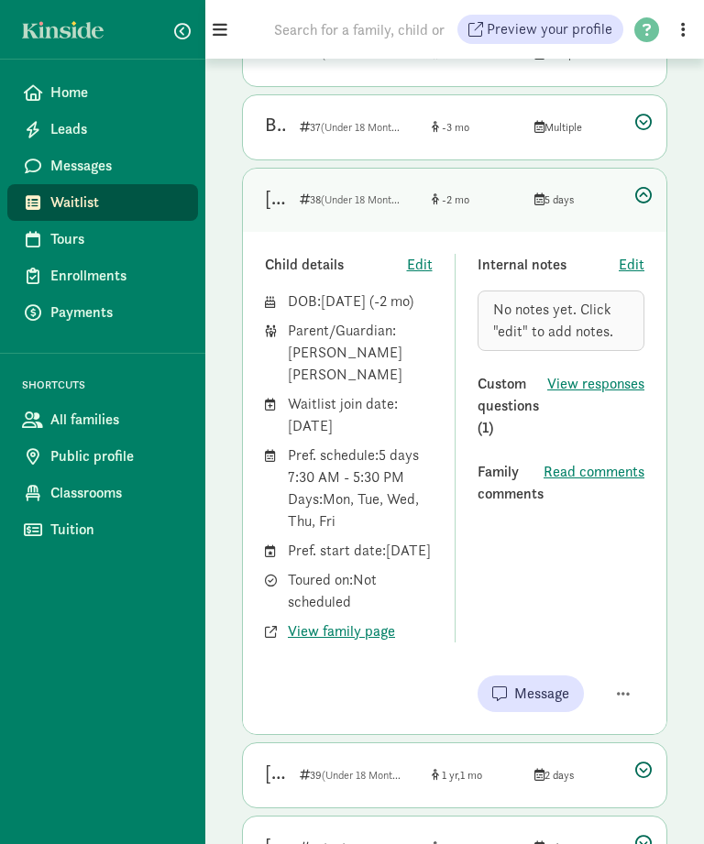
scroll to position [1405, 0]
click at [594, 468] on span "Read comments" at bounding box center [593, 472] width 101 height 22
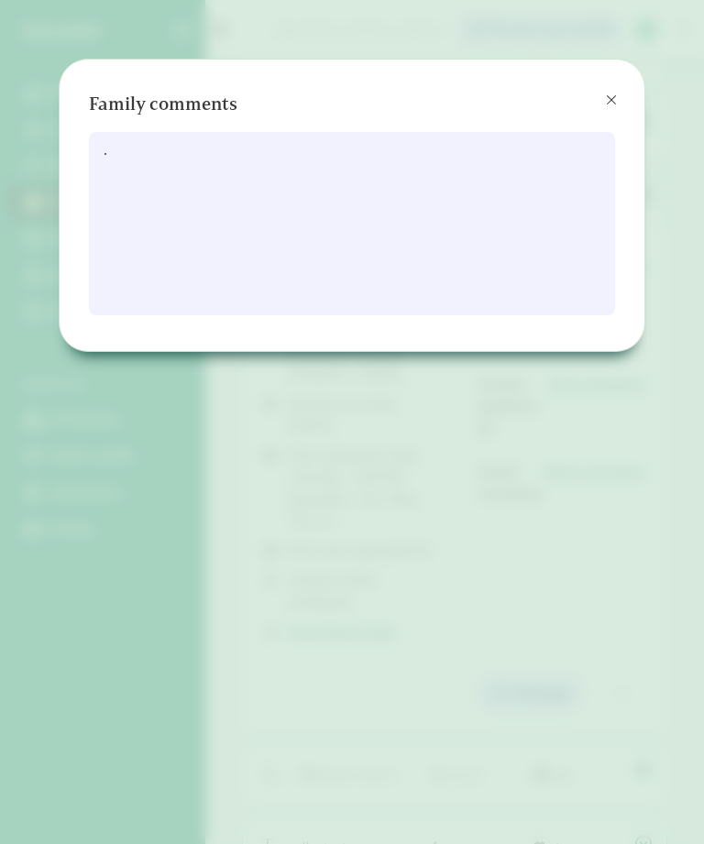
click at [611, 101] on span at bounding box center [611, 100] width 11 height 15
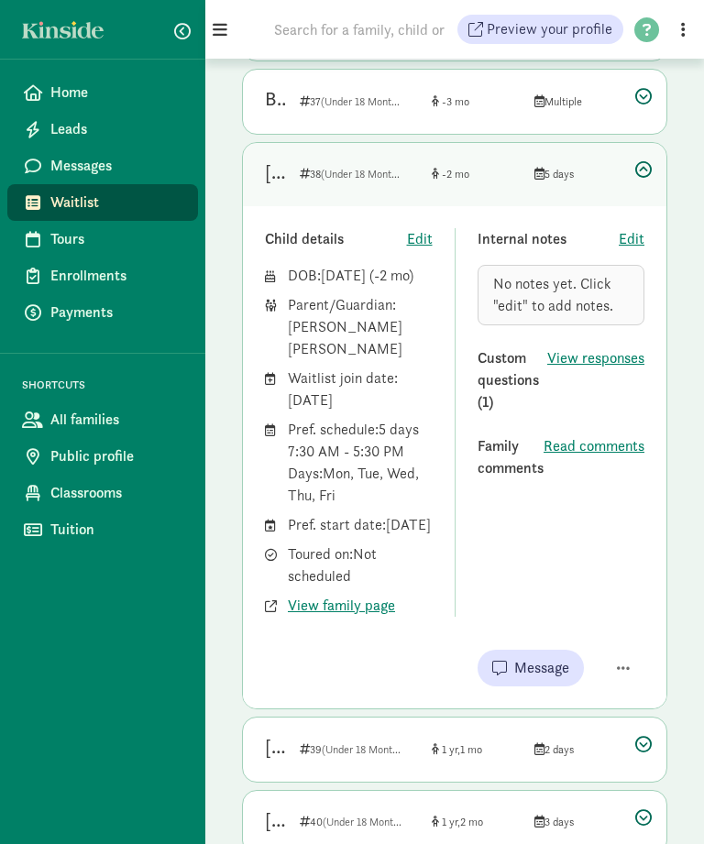
scroll to position [1469, 0]
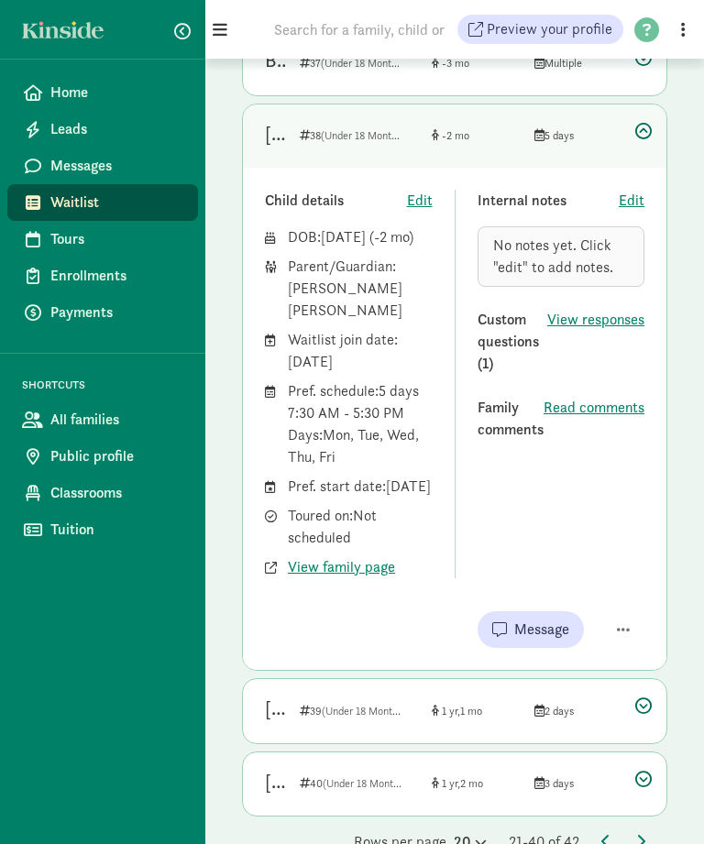
click at [630, 843] on div "Rows per page 20 21-40 of 42" at bounding box center [454, 842] width 425 height 22
click at [636, 843] on icon at bounding box center [640, 841] width 9 height 15
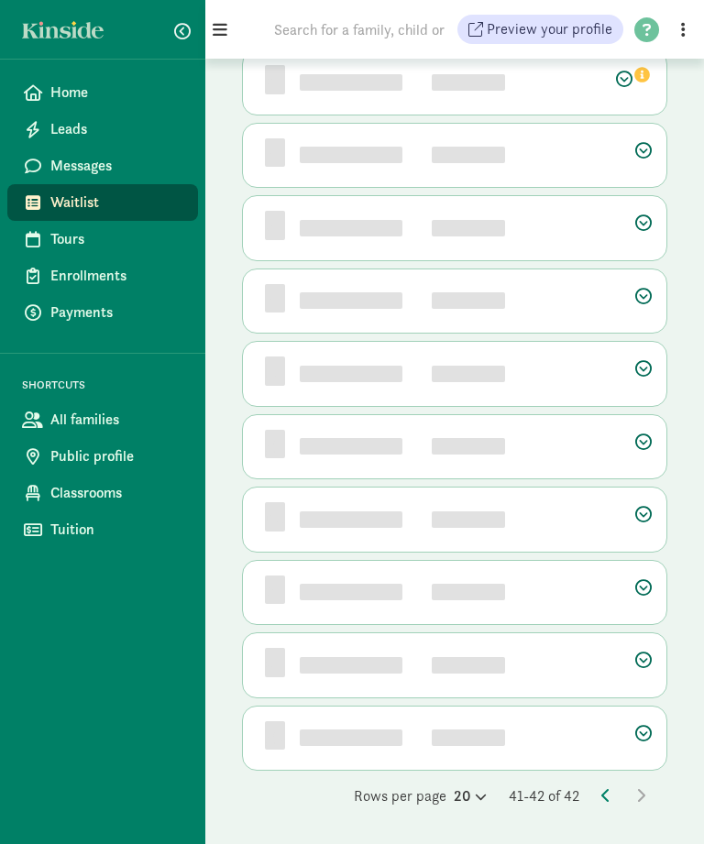
scroll to position [0, 0]
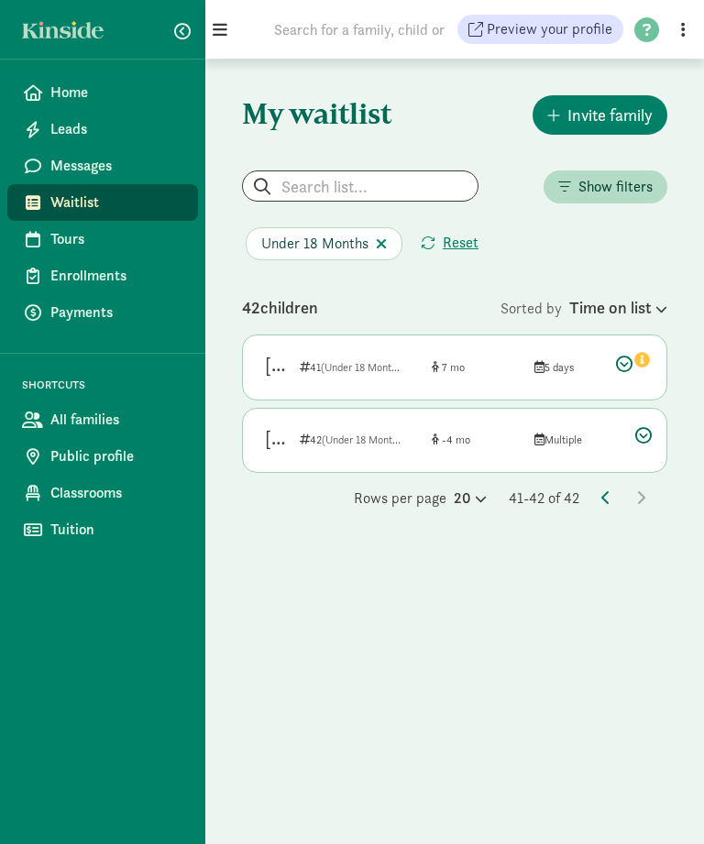
click at [474, 362] on div "7" at bounding box center [467, 367] width 73 height 16
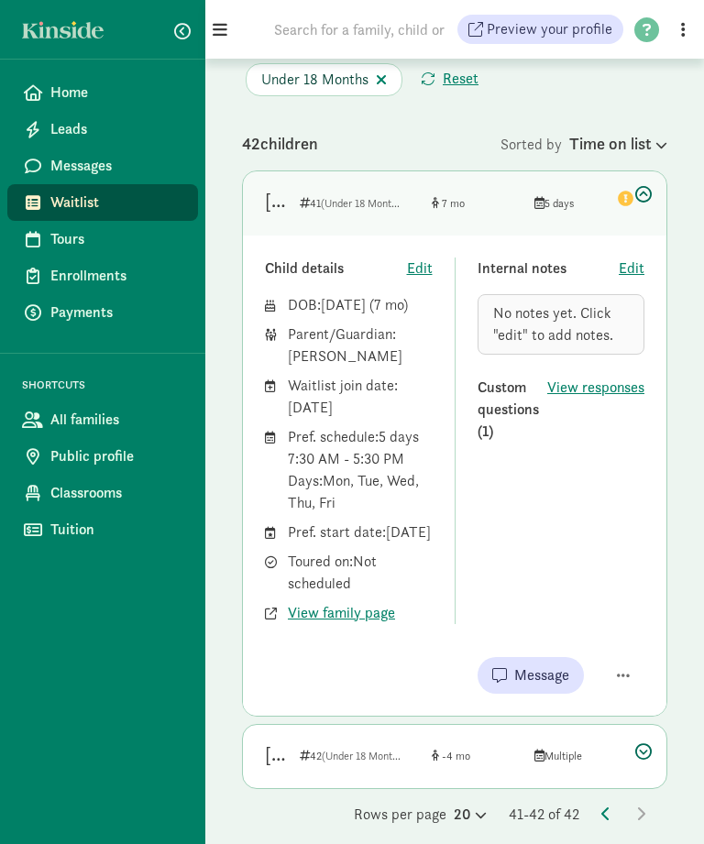
scroll to position [167, 0]
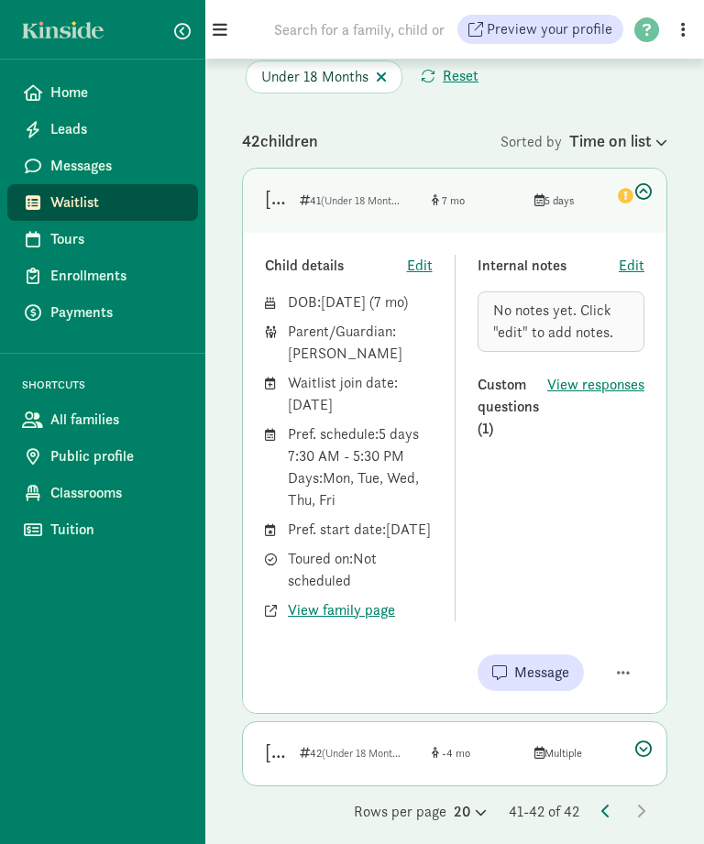
click at [64, 158] on span "Messages" at bounding box center [116, 166] width 133 height 22
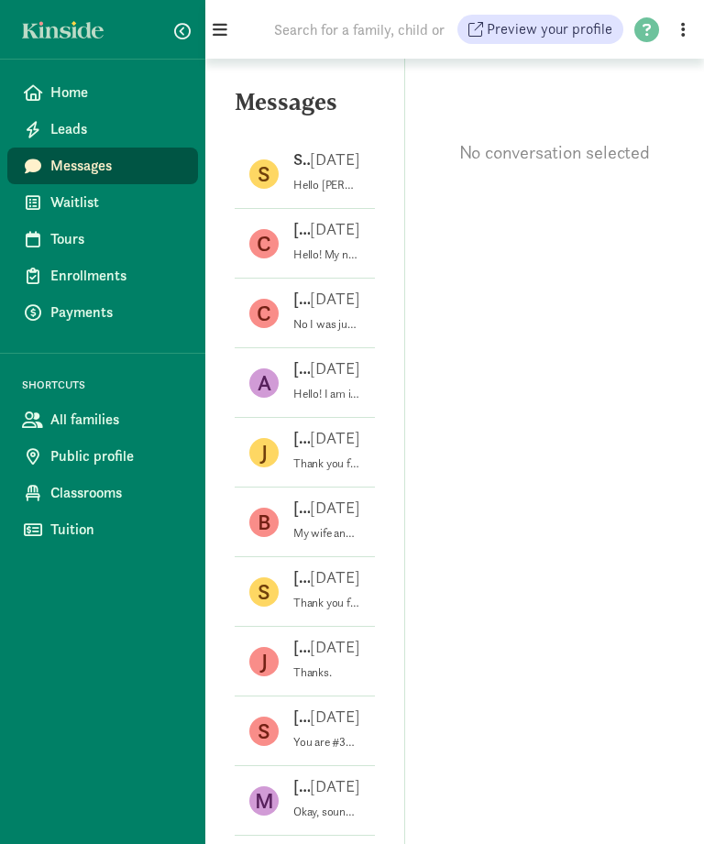
click at [306, 171] on div "Sierra B [DATE]" at bounding box center [326, 162] width 67 height 29
